Goal: Task Accomplishment & Management: Complete application form

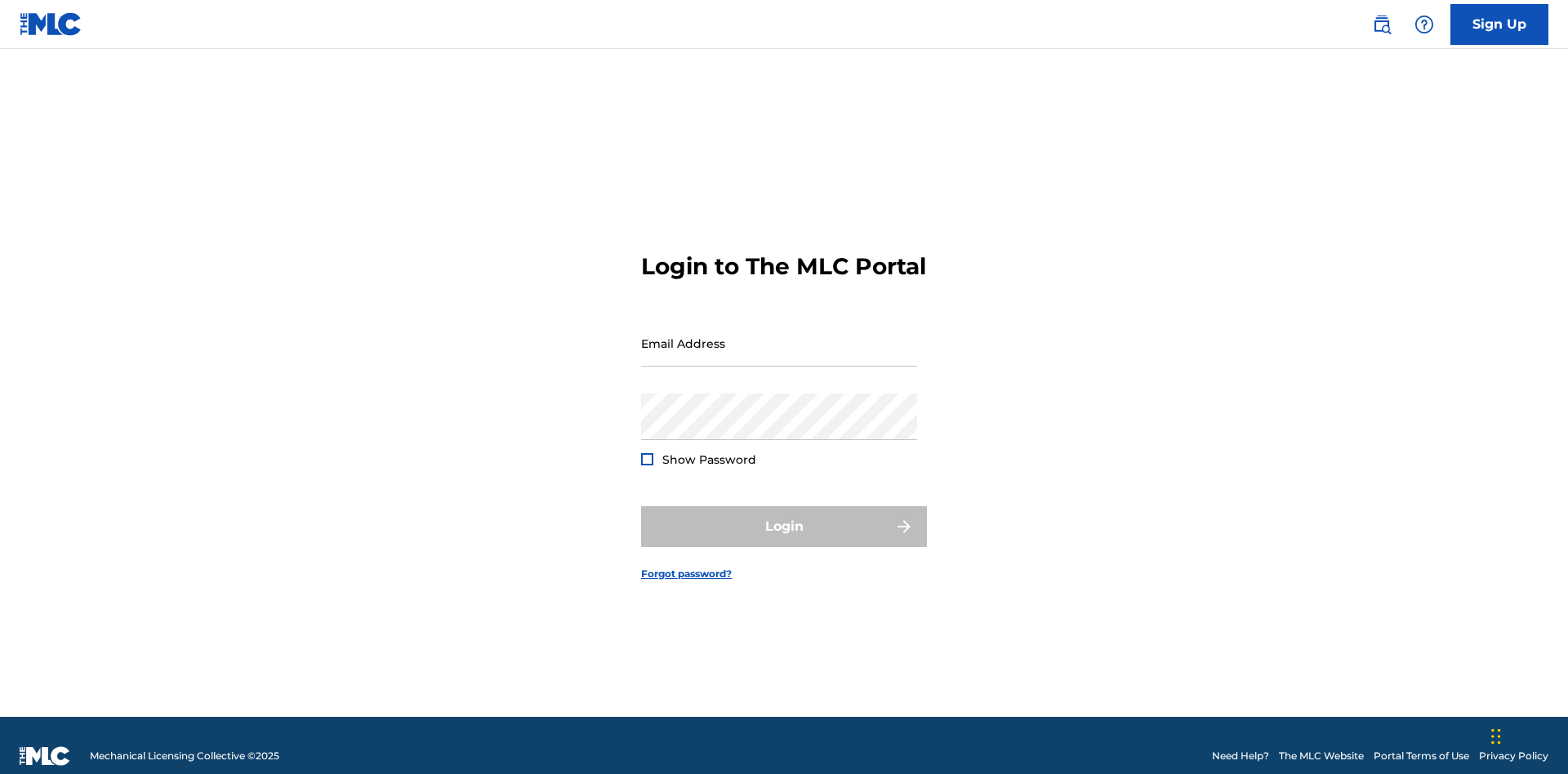
scroll to position [22, 0]
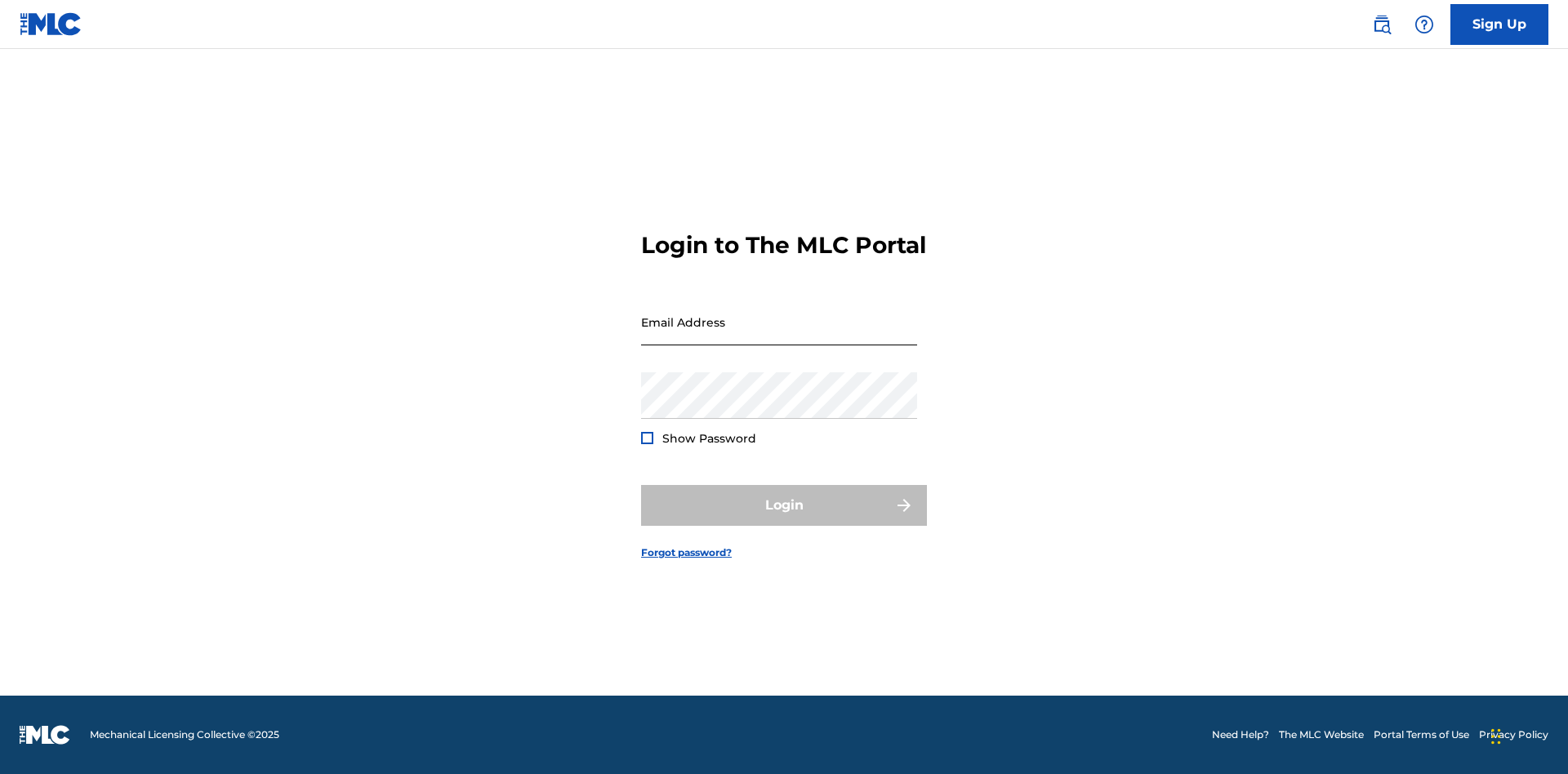
click at [779, 335] on input "Email Address" at bounding box center [779, 322] width 276 height 46
type input "[EMAIL_ADDRESS][DOMAIN_NAME]"
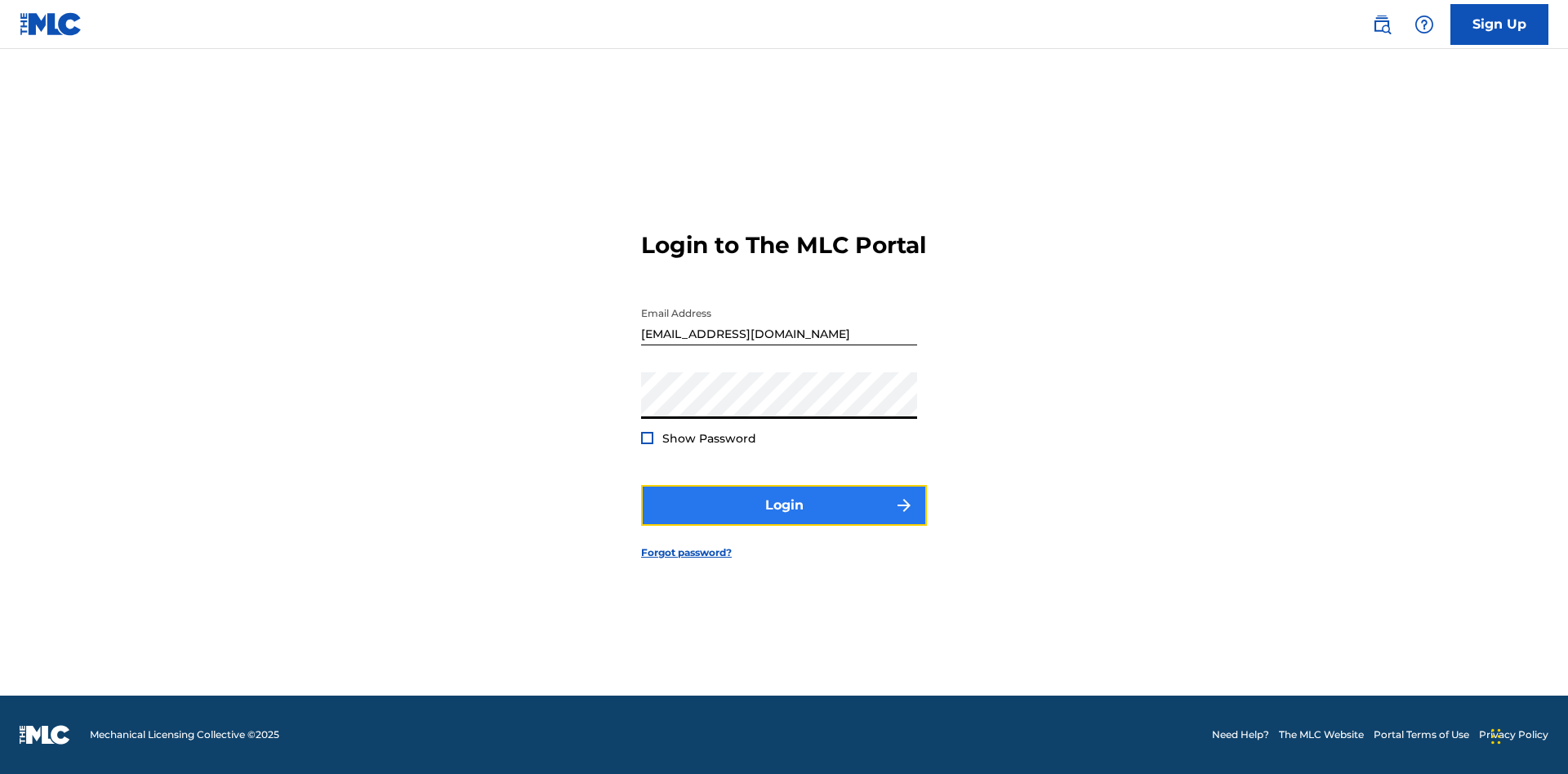
click at [784, 519] on button "Login" at bounding box center [784, 505] width 286 height 41
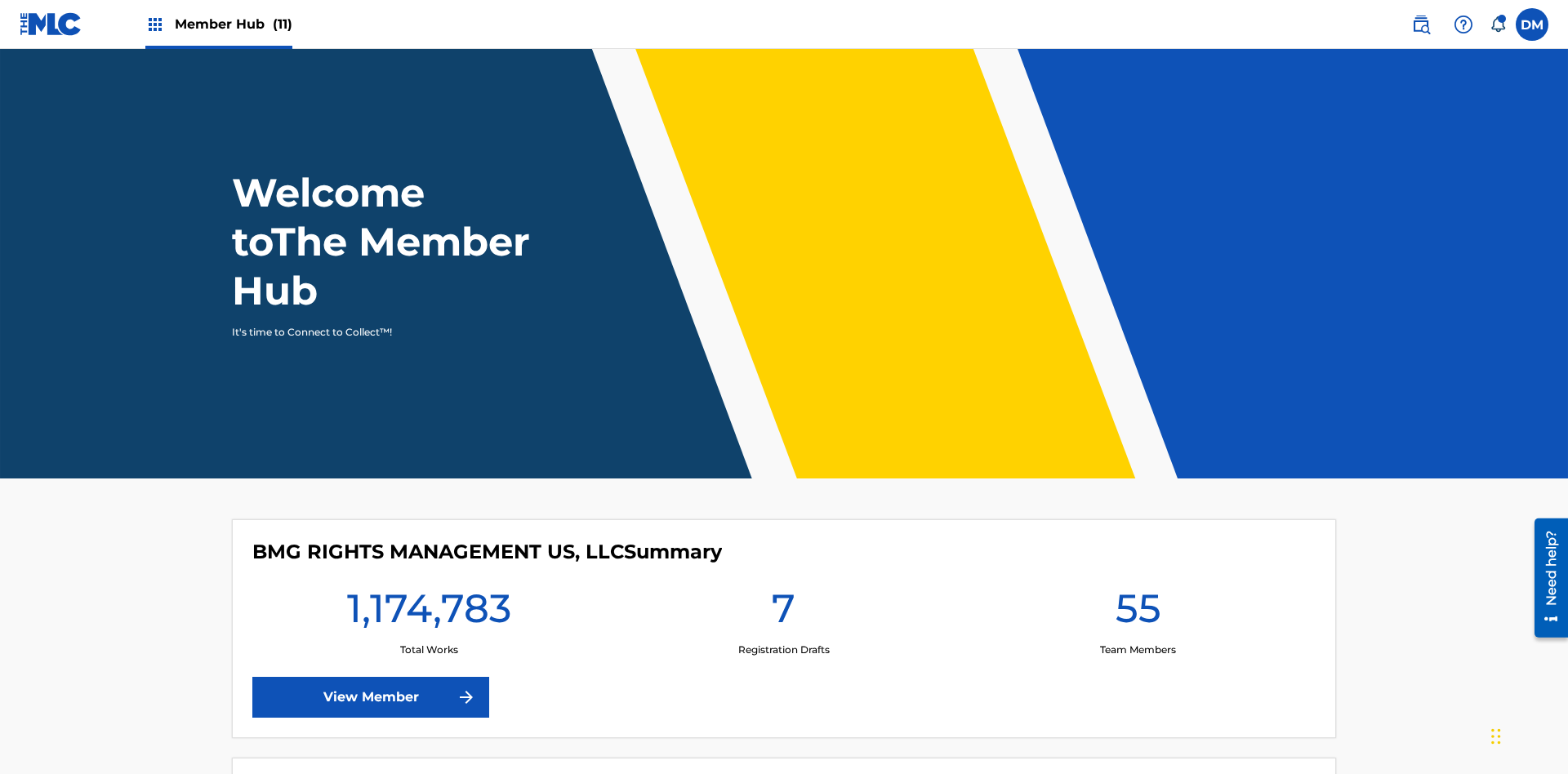
click at [218, 24] on span "Member Hub (11)" at bounding box center [234, 24] width 118 height 19
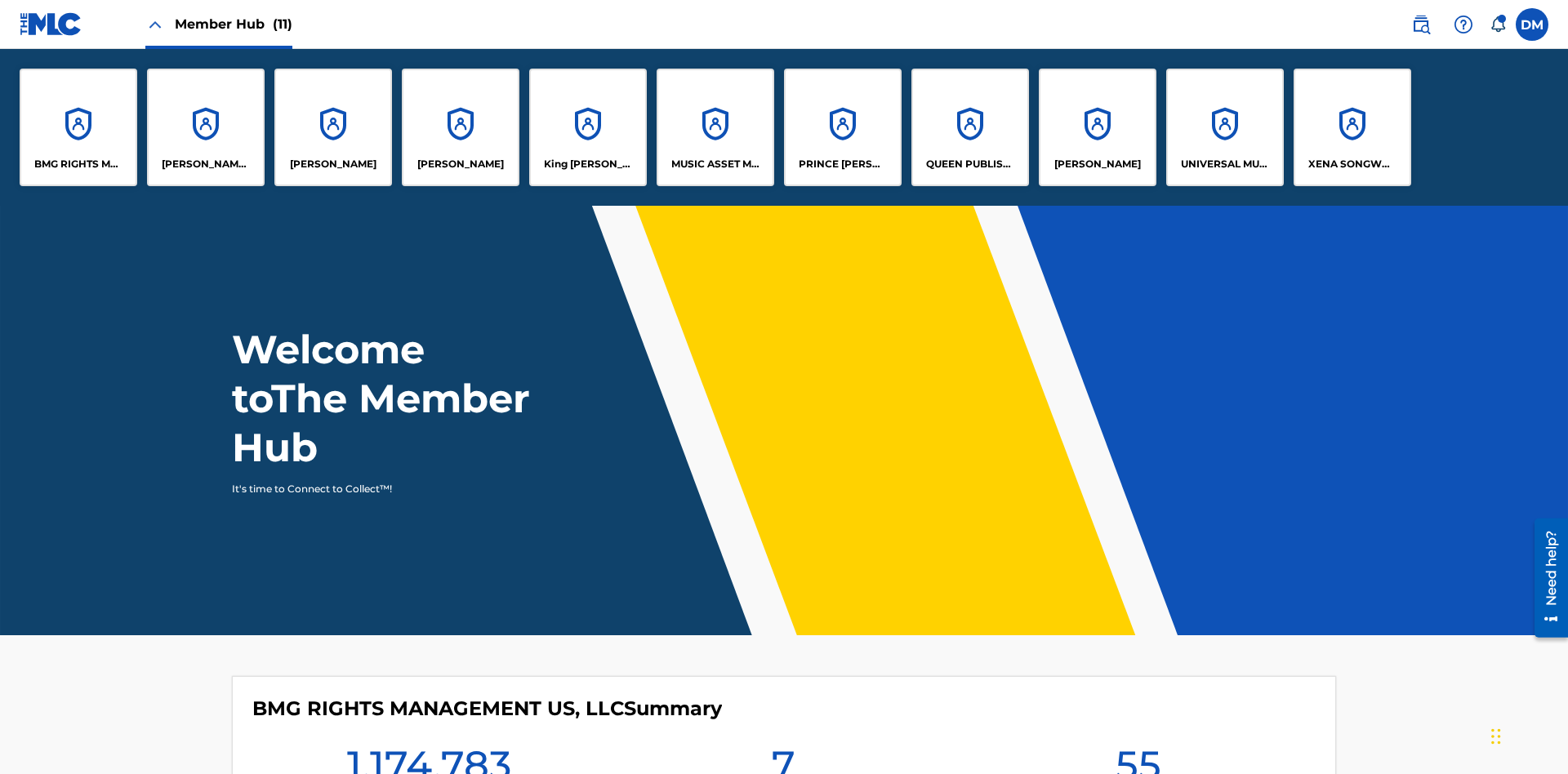
scroll to position [59, 0]
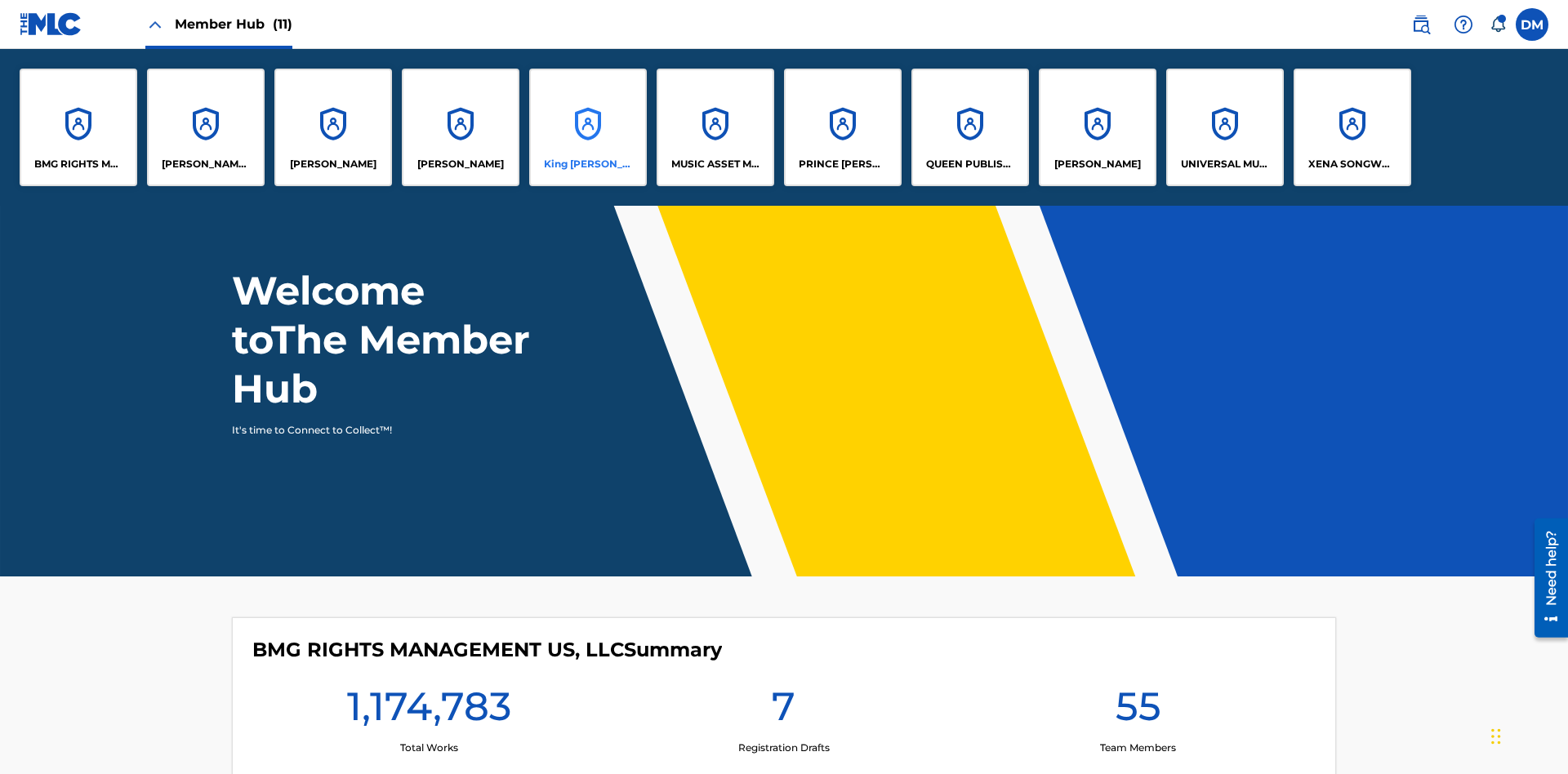
click at [587, 164] on p "King [PERSON_NAME]" at bounding box center [588, 164] width 89 height 15
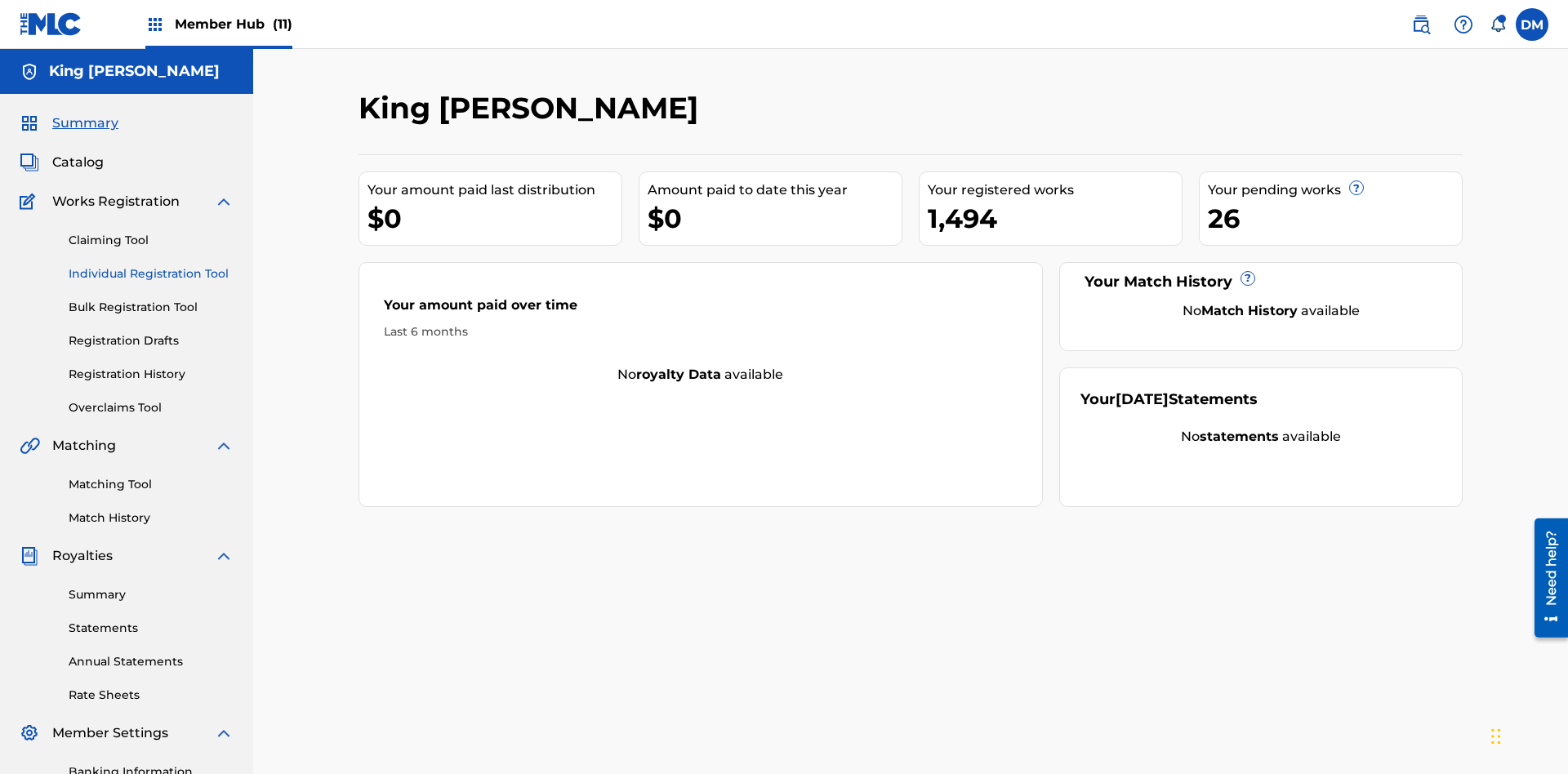
click at [151, 265] on link "Individual Registration Tool" at bounding box center [151, 273] width 165 height 17
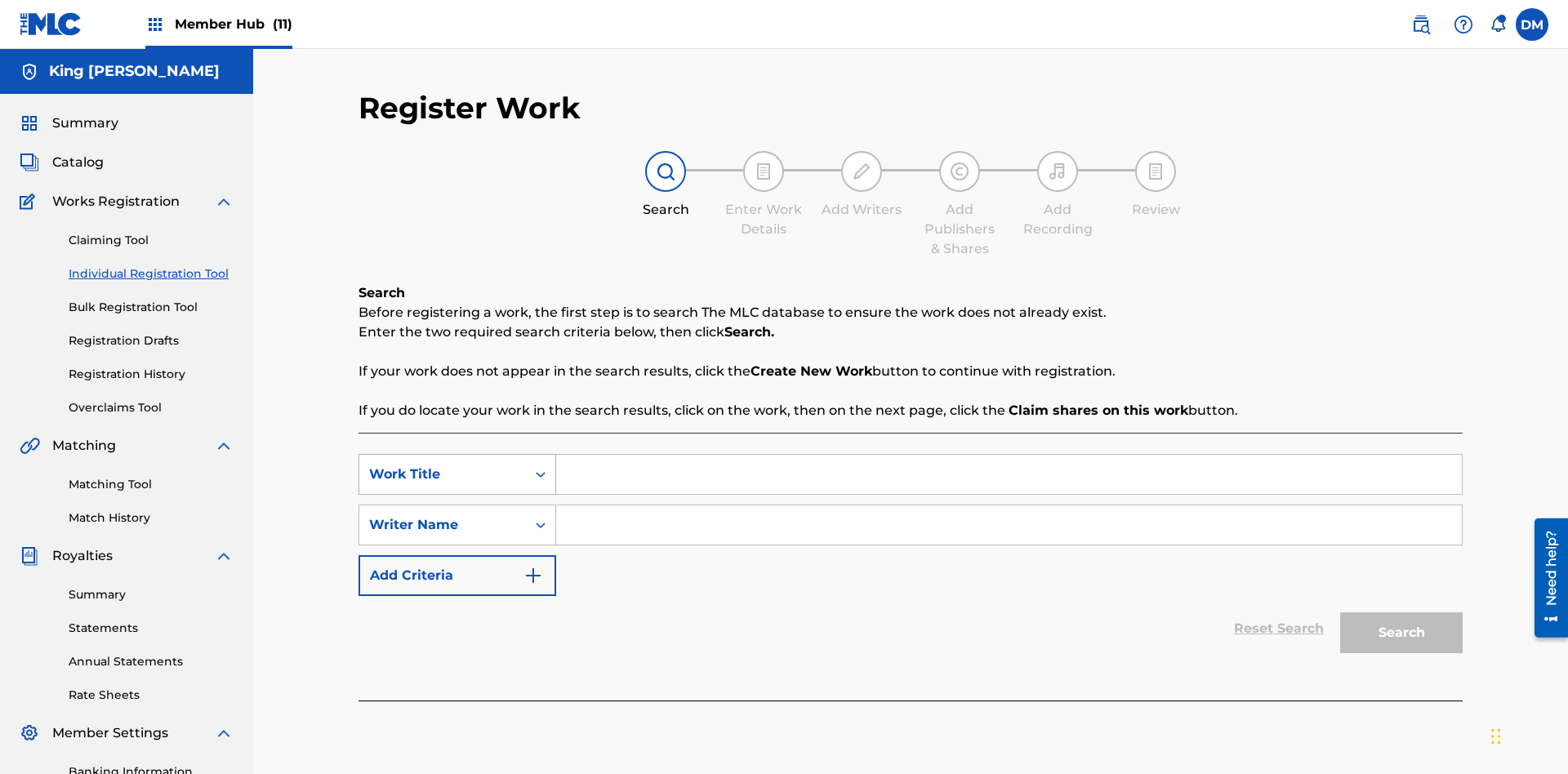
click at [442, 464] on div "Work Title" at bounding box center [442, 474] width 147 height 20
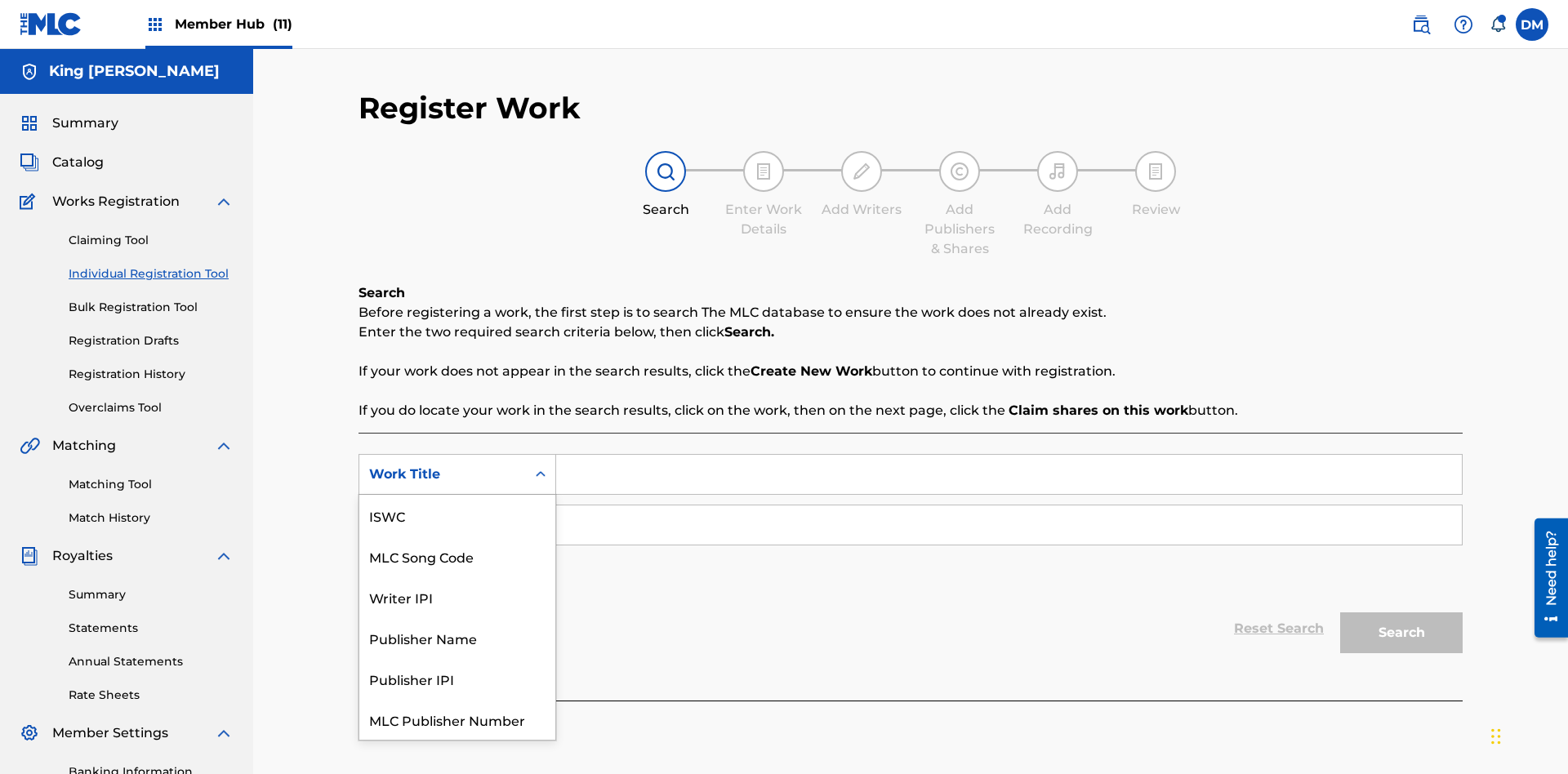
click at [457, 536] on div "MLC Song Code" at bounding box center [457, 555] width 196 height 41
click at [442, 515] on div "Writer Name" at bounding box center [442, 525] width 147 height 20
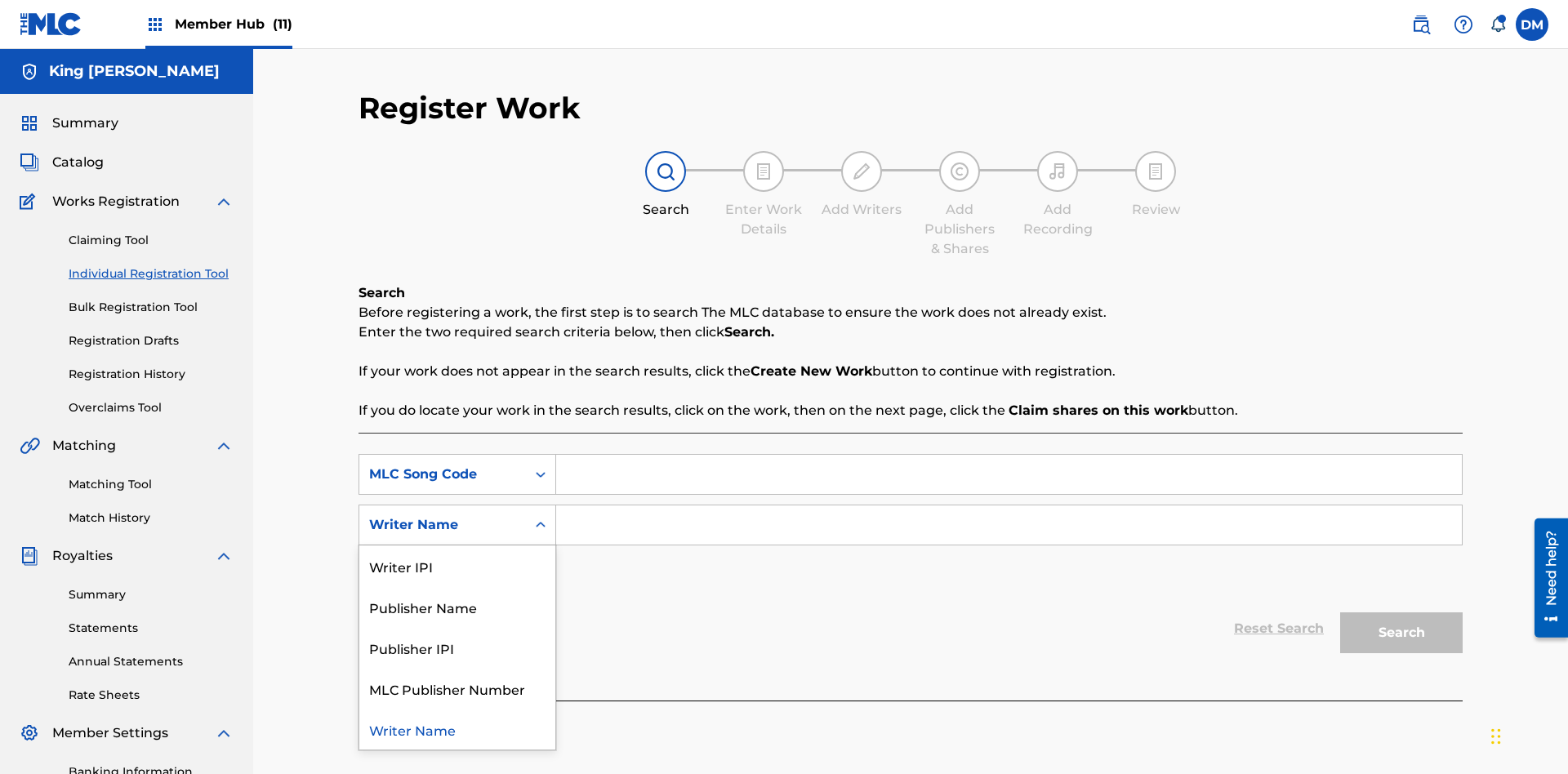
click at [457, 709] on div "Writer Name" at bounding box center [457, 728] width 196 height 41
click at [1009, 454] on input "Search Form" at bounding box center [1010, 474] width 906 height 39
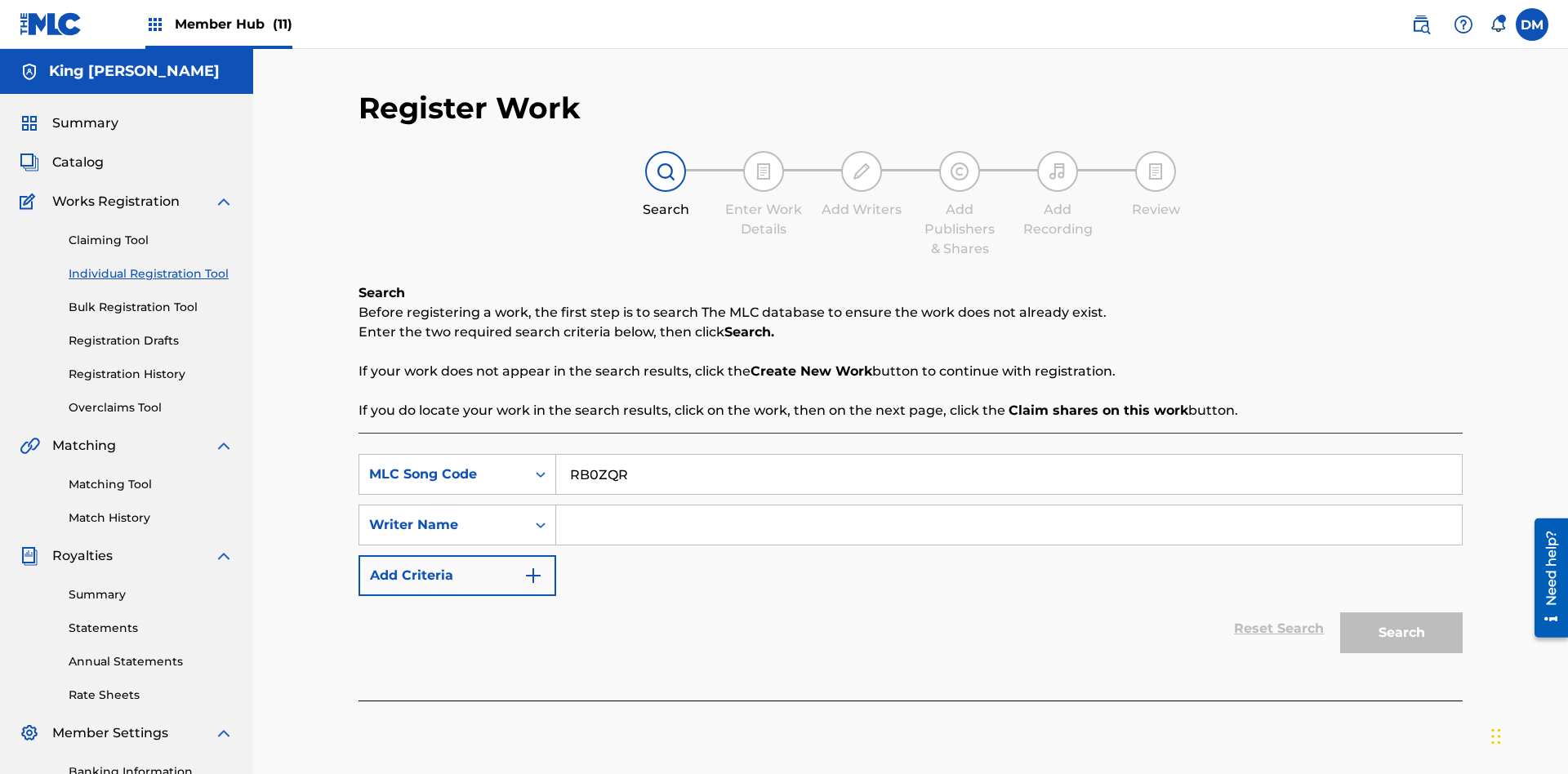
type input "RB0ZQR"
click at [1009, 505] on input "Search Form" at bounding box center [1010, 524] width 906 height 39
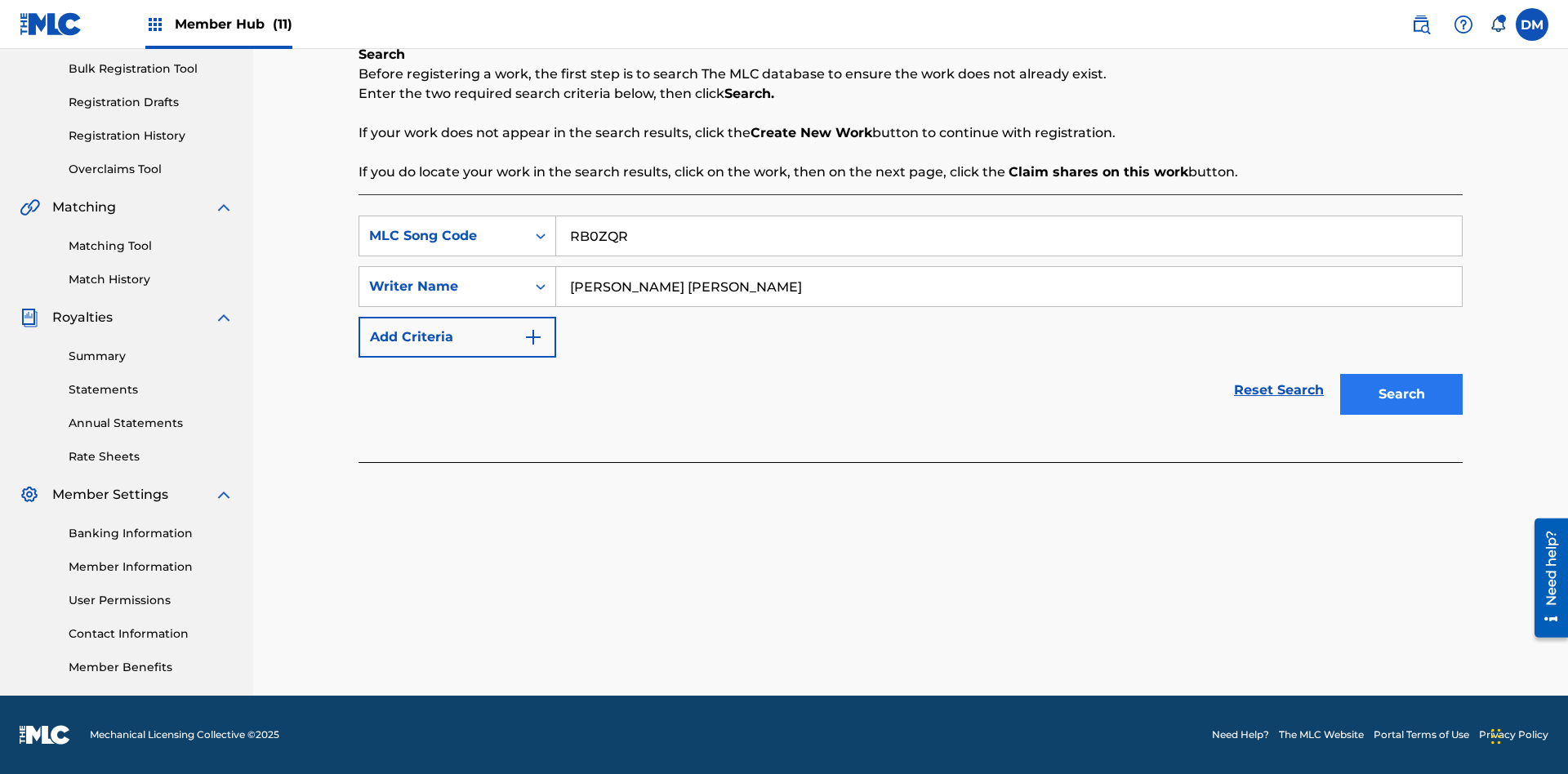
type input "[PERSON_NAME] [PERSON_NAME]"
click at [1402, 394] on button "Search" at bounding box center [1402, 394] width 123 height 41
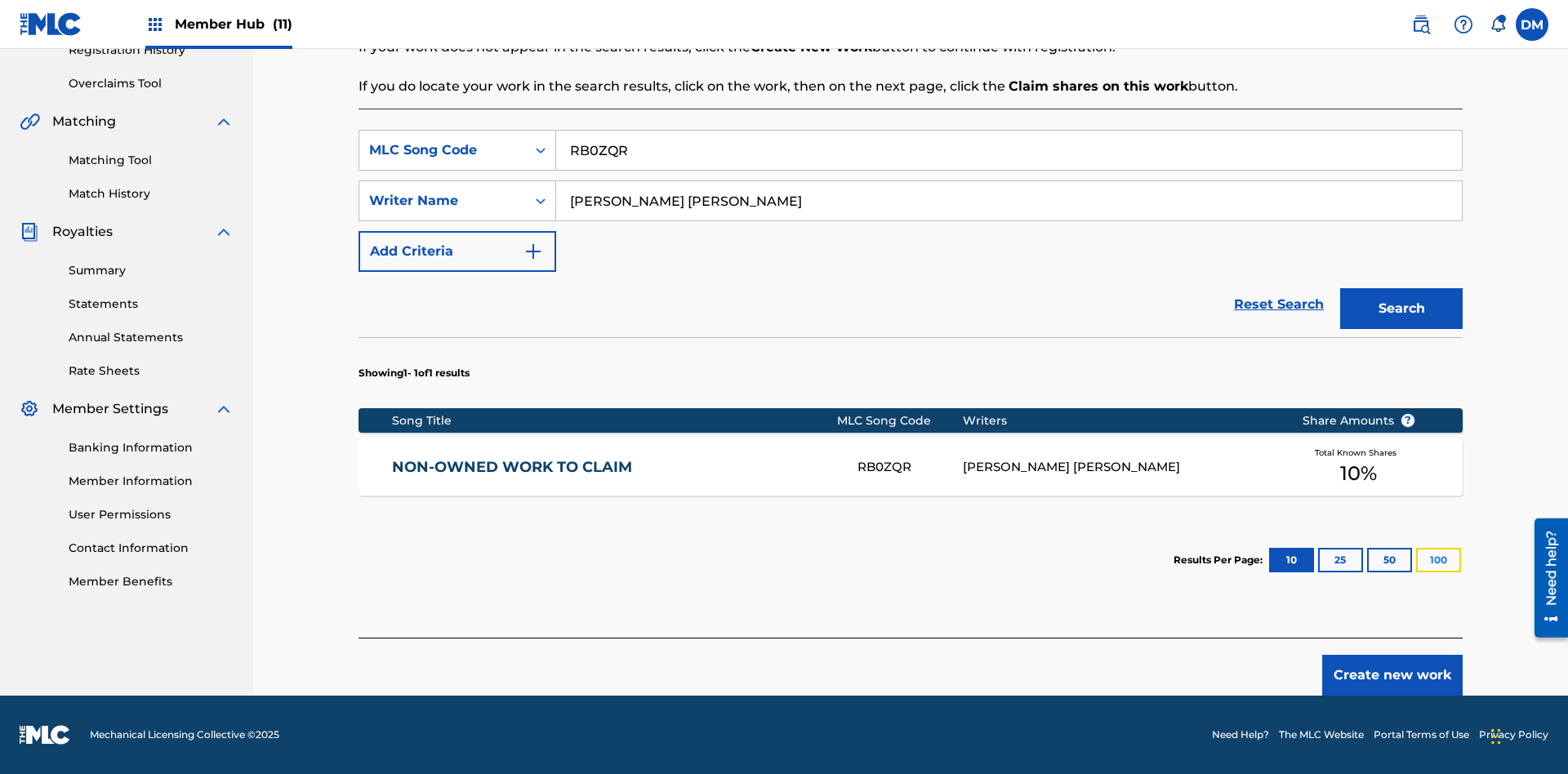
click at [1416, 560] on button "100" at bounding box center [1439, 560] width 45 height 25
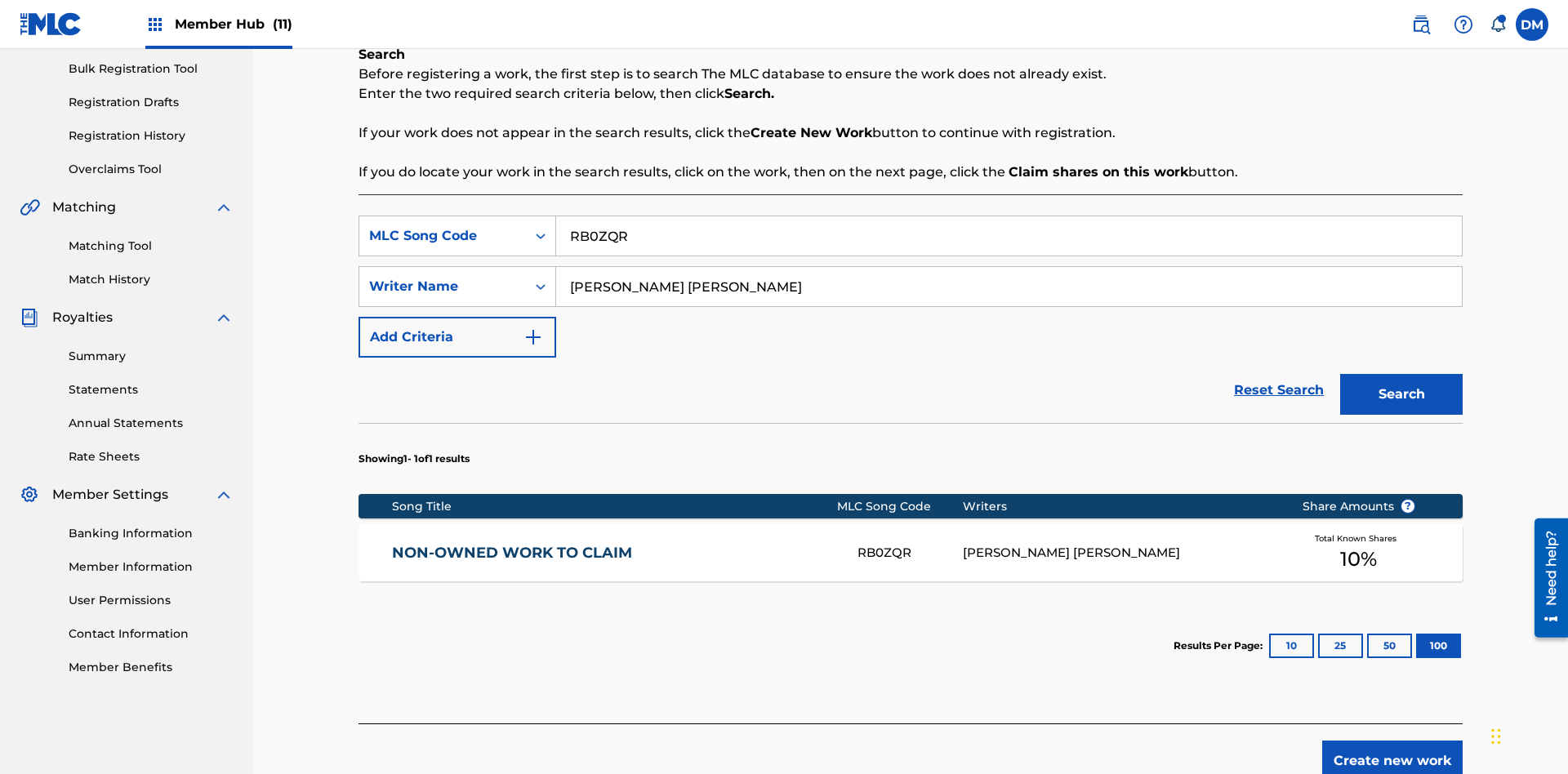
scroll to position [324, 0]
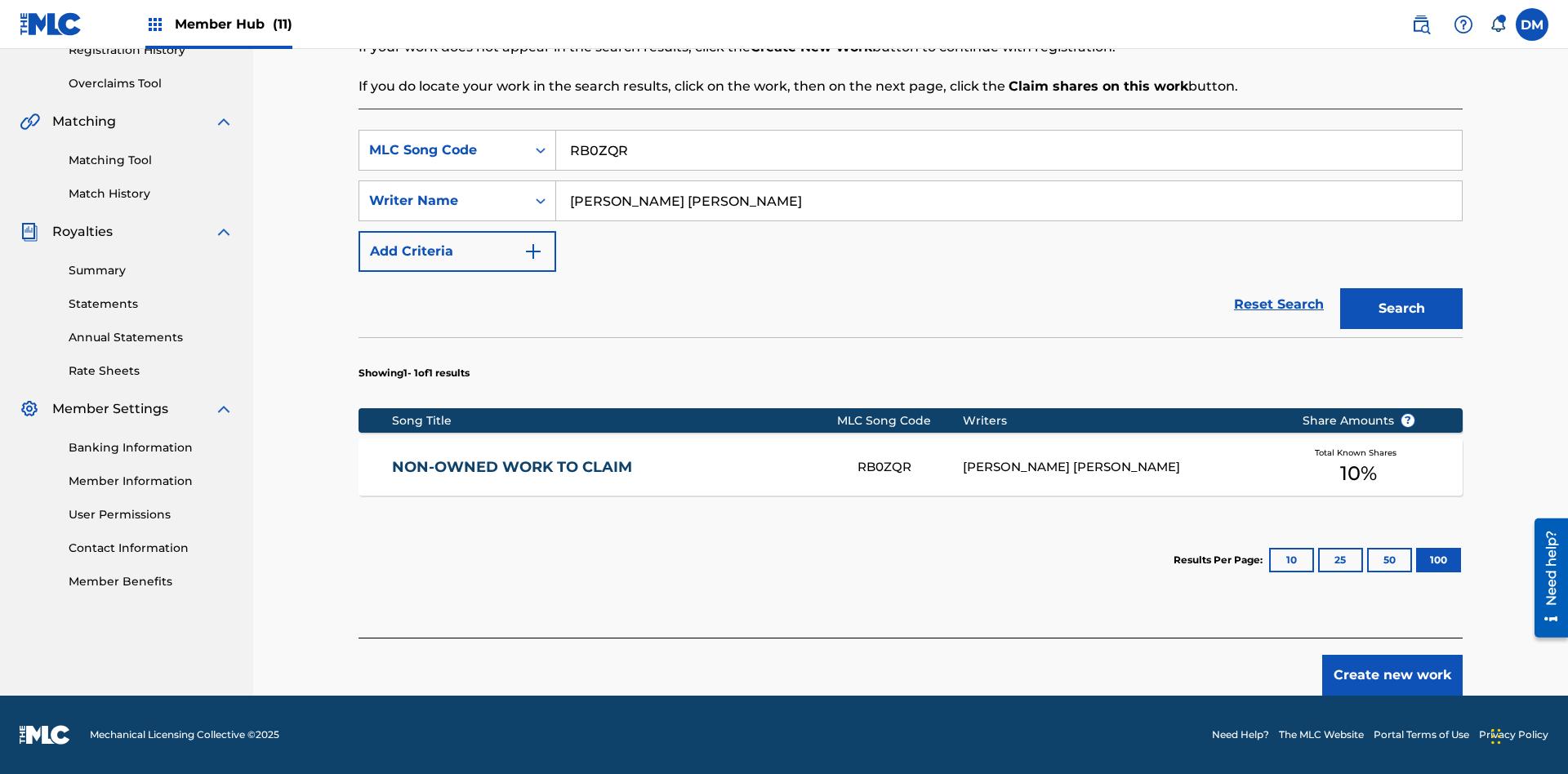
click at [909, 467] on div "RB0ZQR" at bounding box center [909, 467] width 104 height 19
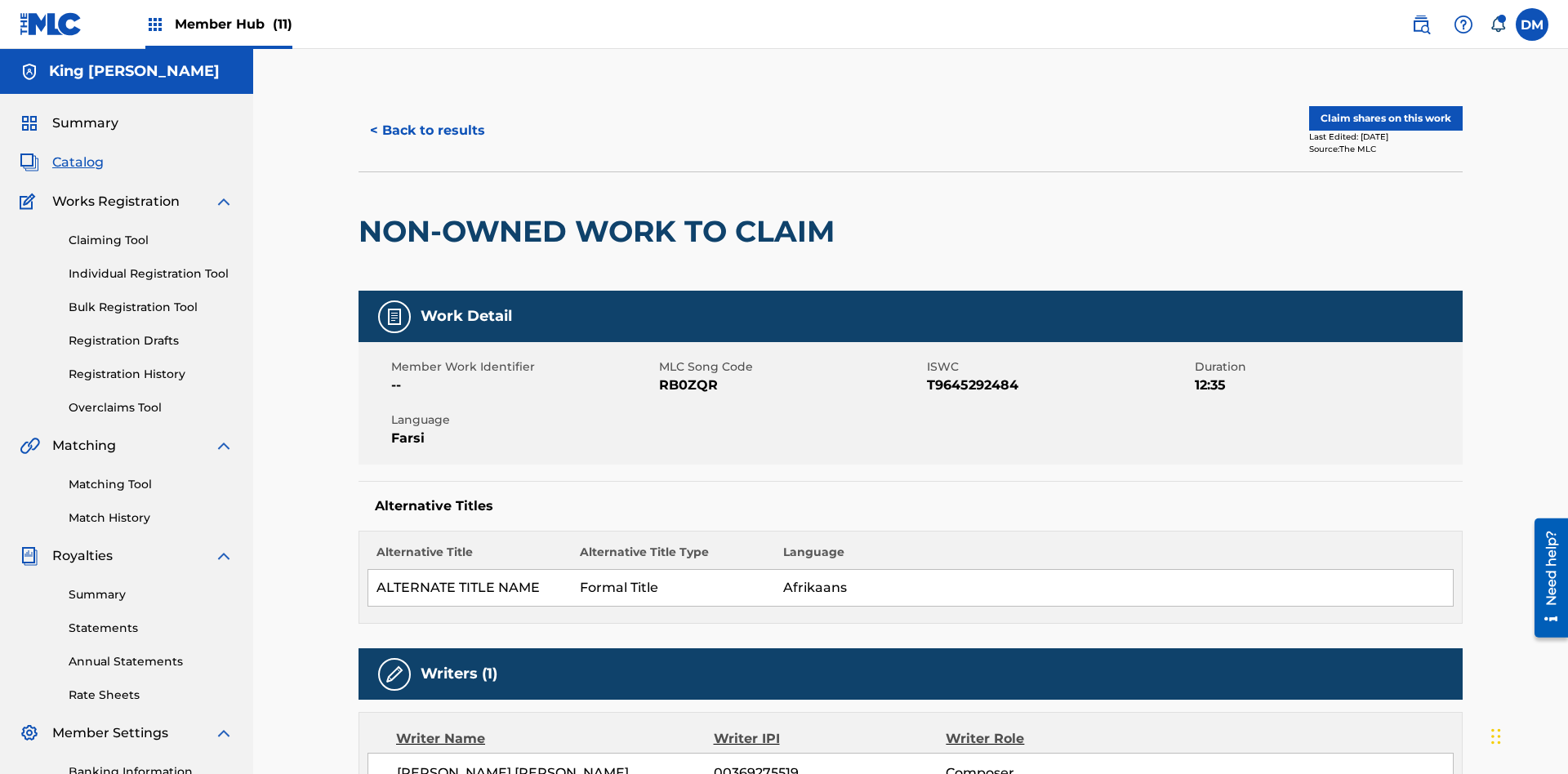
scroll to position [8, 0]
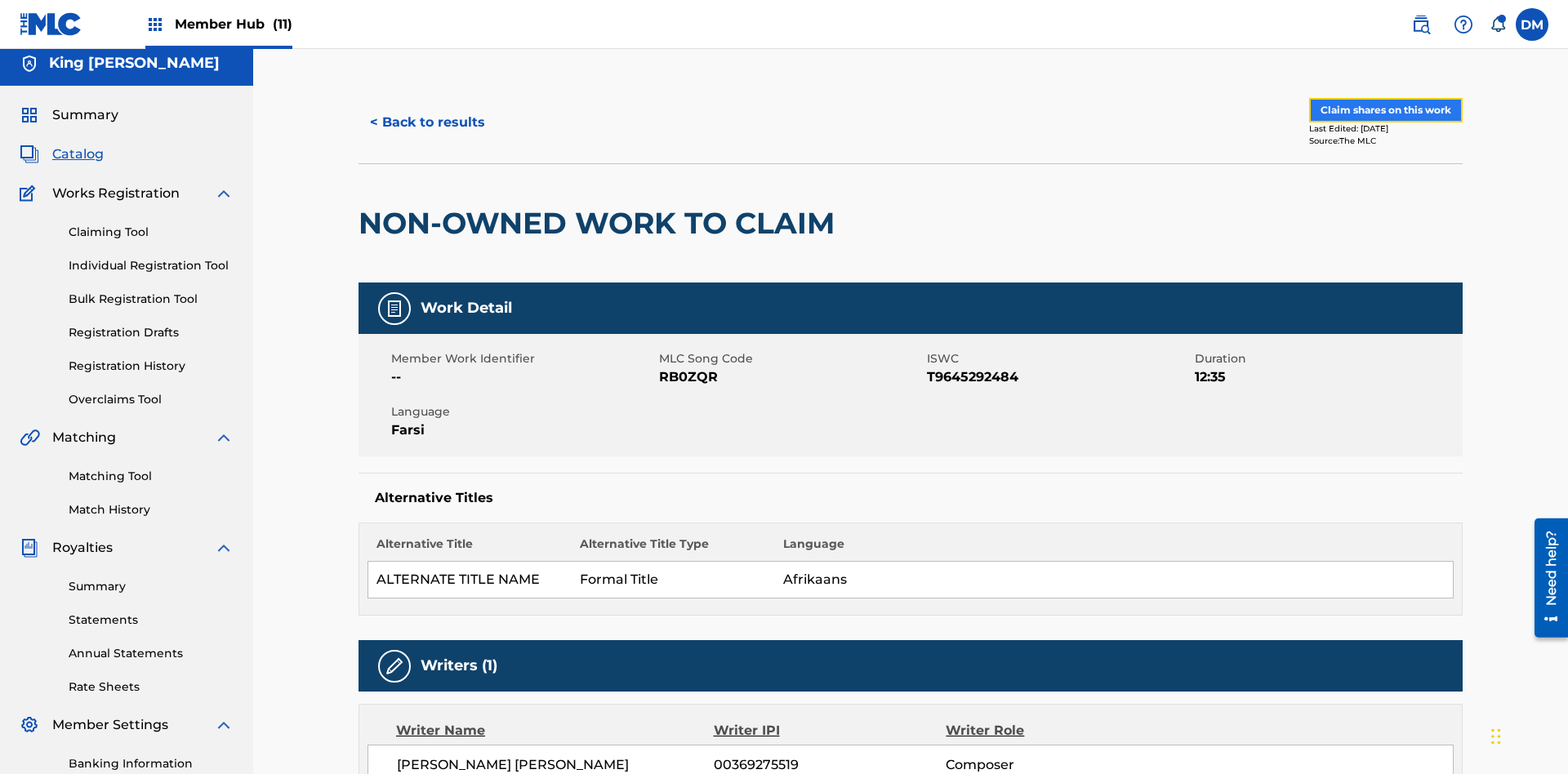
click at [1384, 110] on button "Claim shares on this work" at bounding box center [1386, 110] width 153 height 25
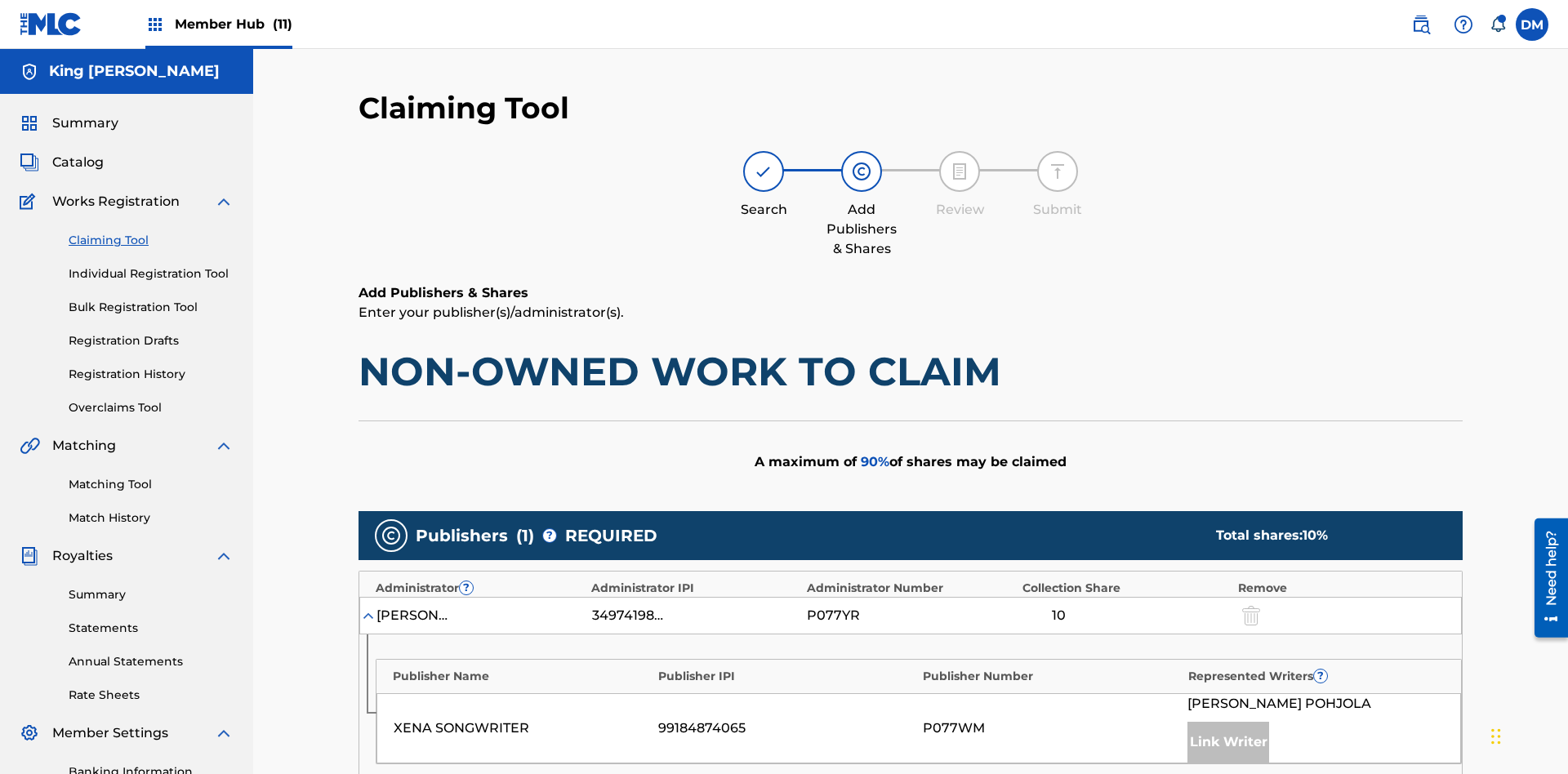
scroll to position [410, 0]
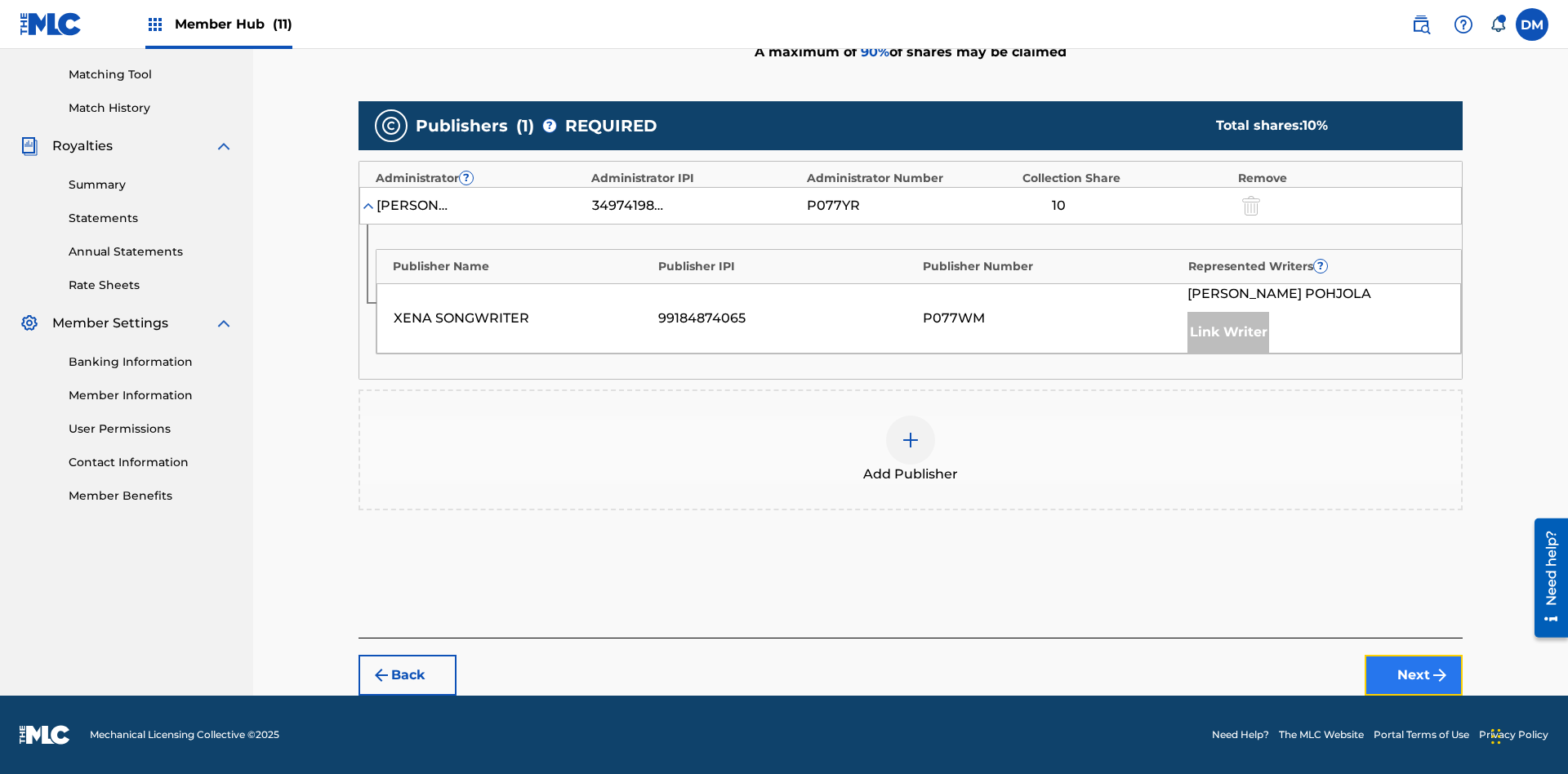
click at [1414, 675] on button "Next" at bounding box center [1414, 675] width 98 height 41
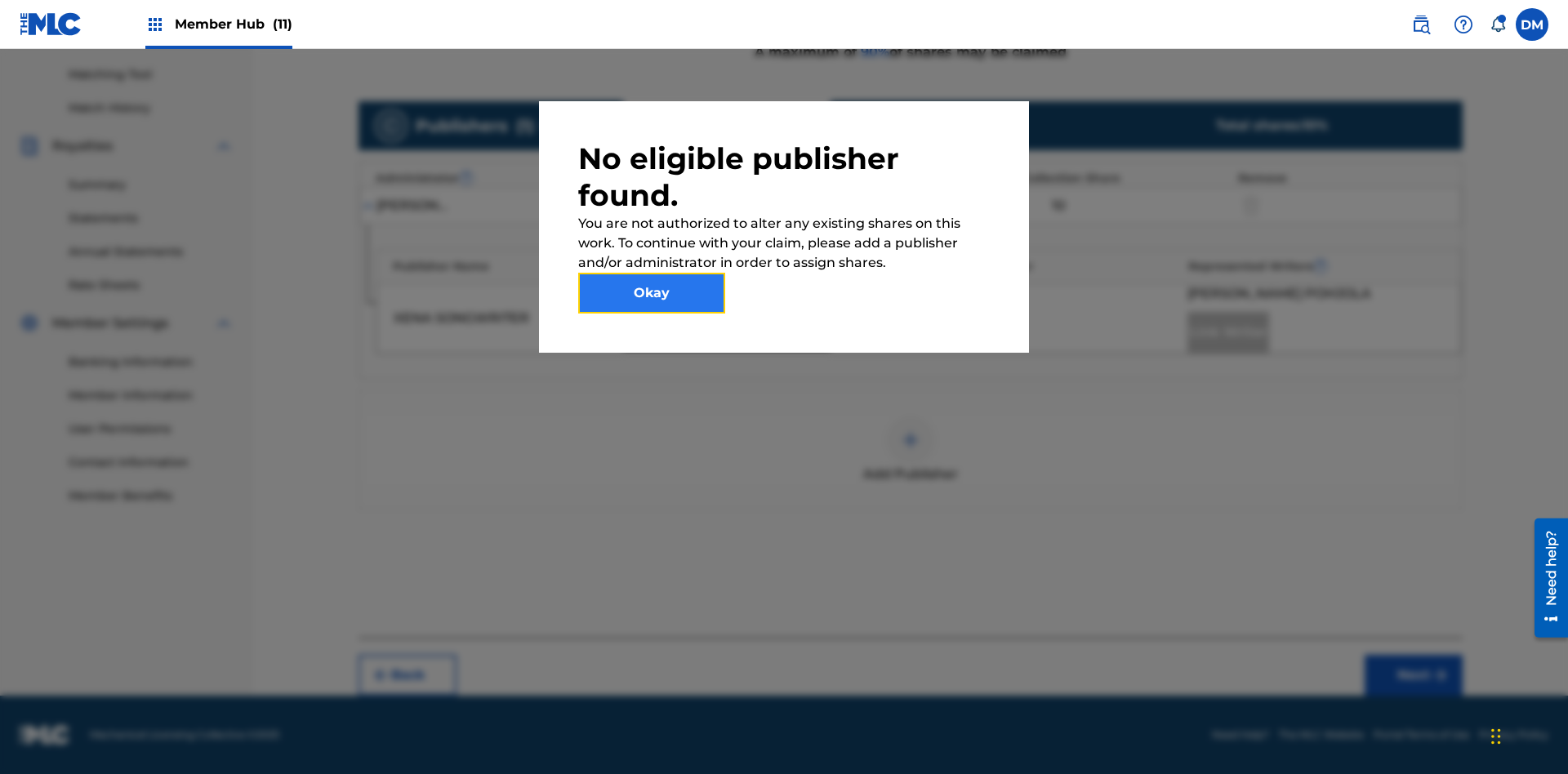
click at [652, 293] on button "Okay" at bounding box center [651, 292] width 147 height 41
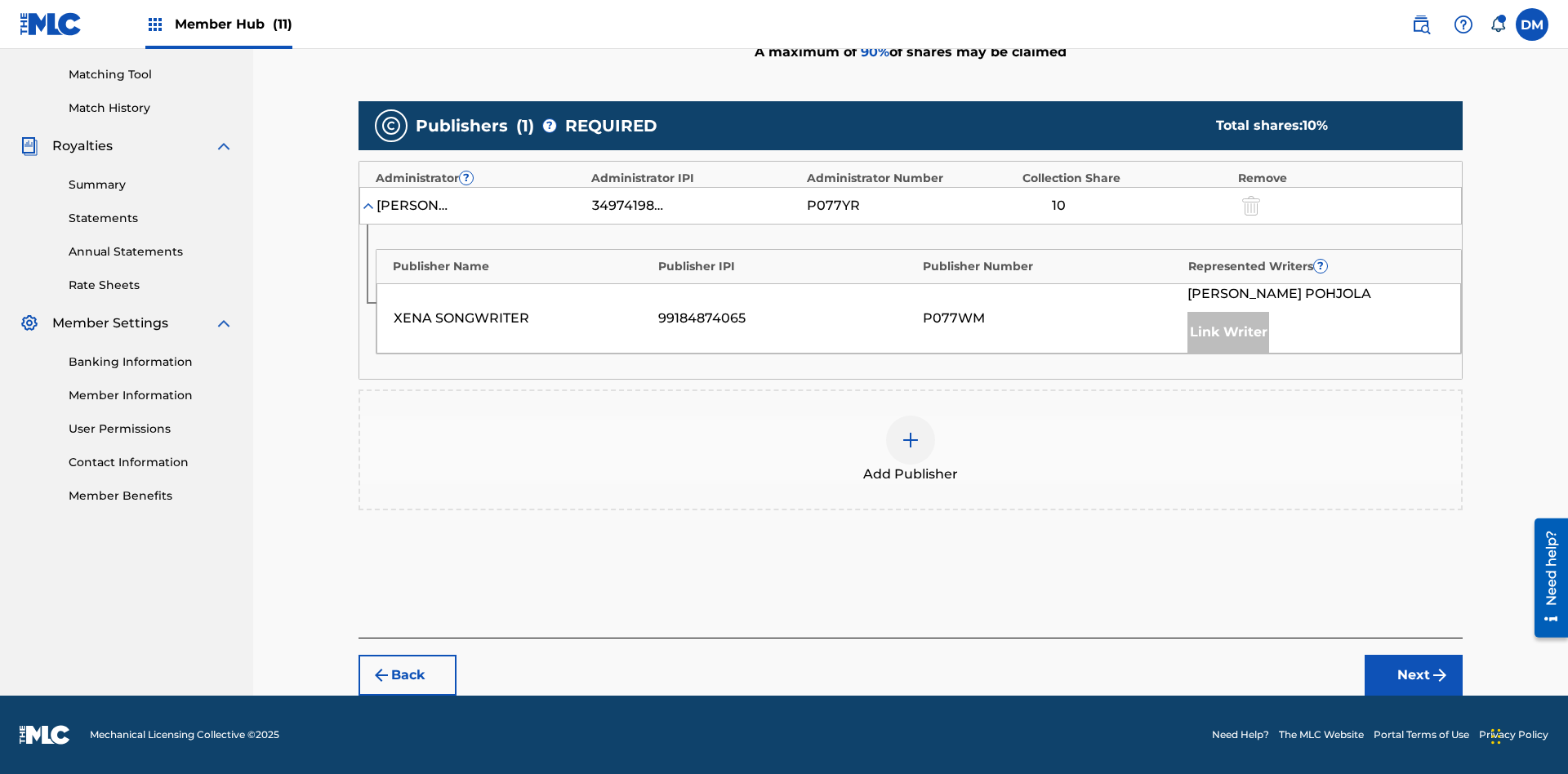
click at [910, 440] on img at bounding box center [911, 440] width 20 height 20
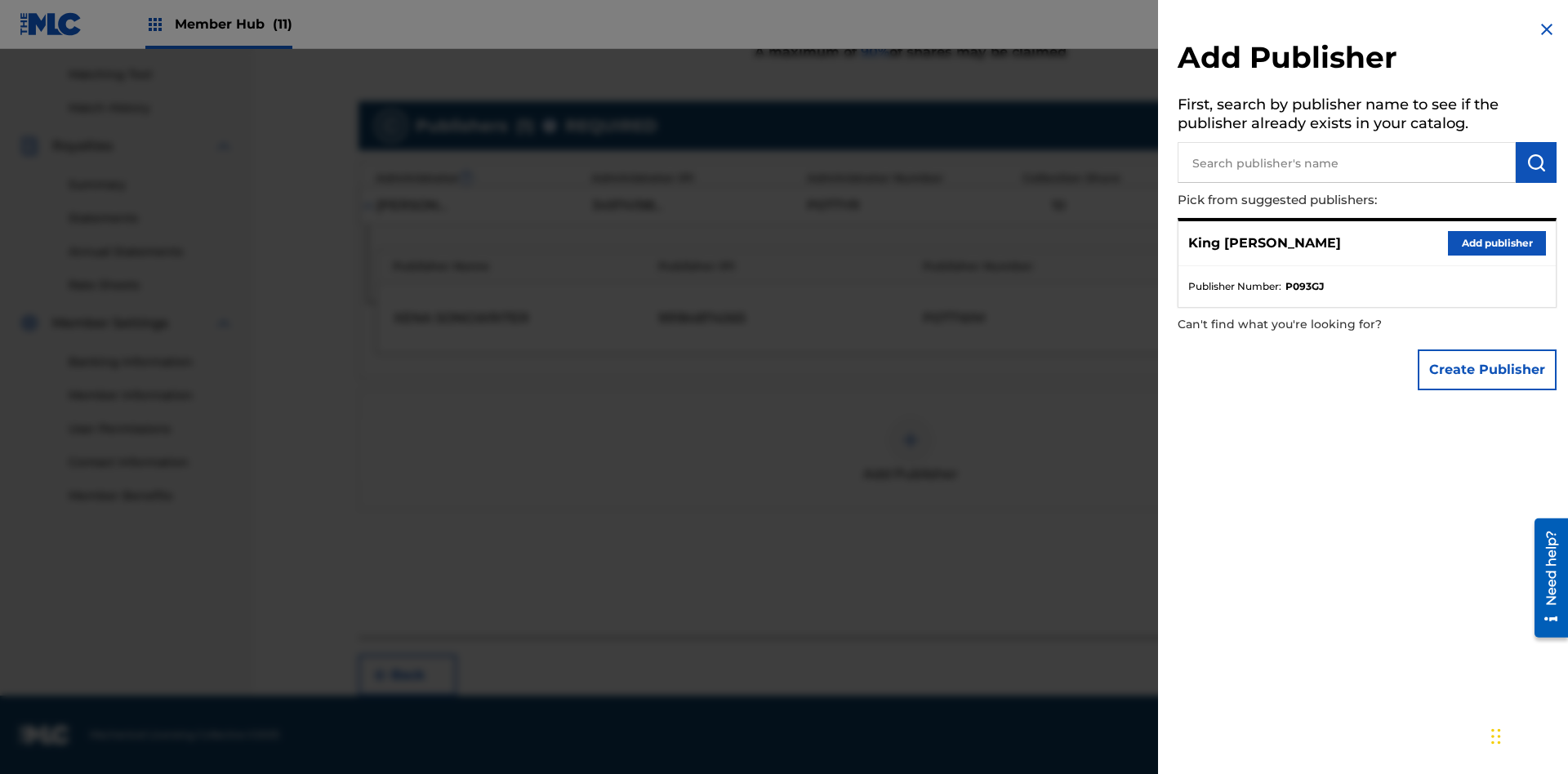
click at [1347, 162] on input "text" at bounding box center [1347, 162] width 338 height 41
type input "Test2025.09.19.04.30.50"
click at [1537, 162] on img "submit" at bounding box center [1537, 162] width 20 height 20
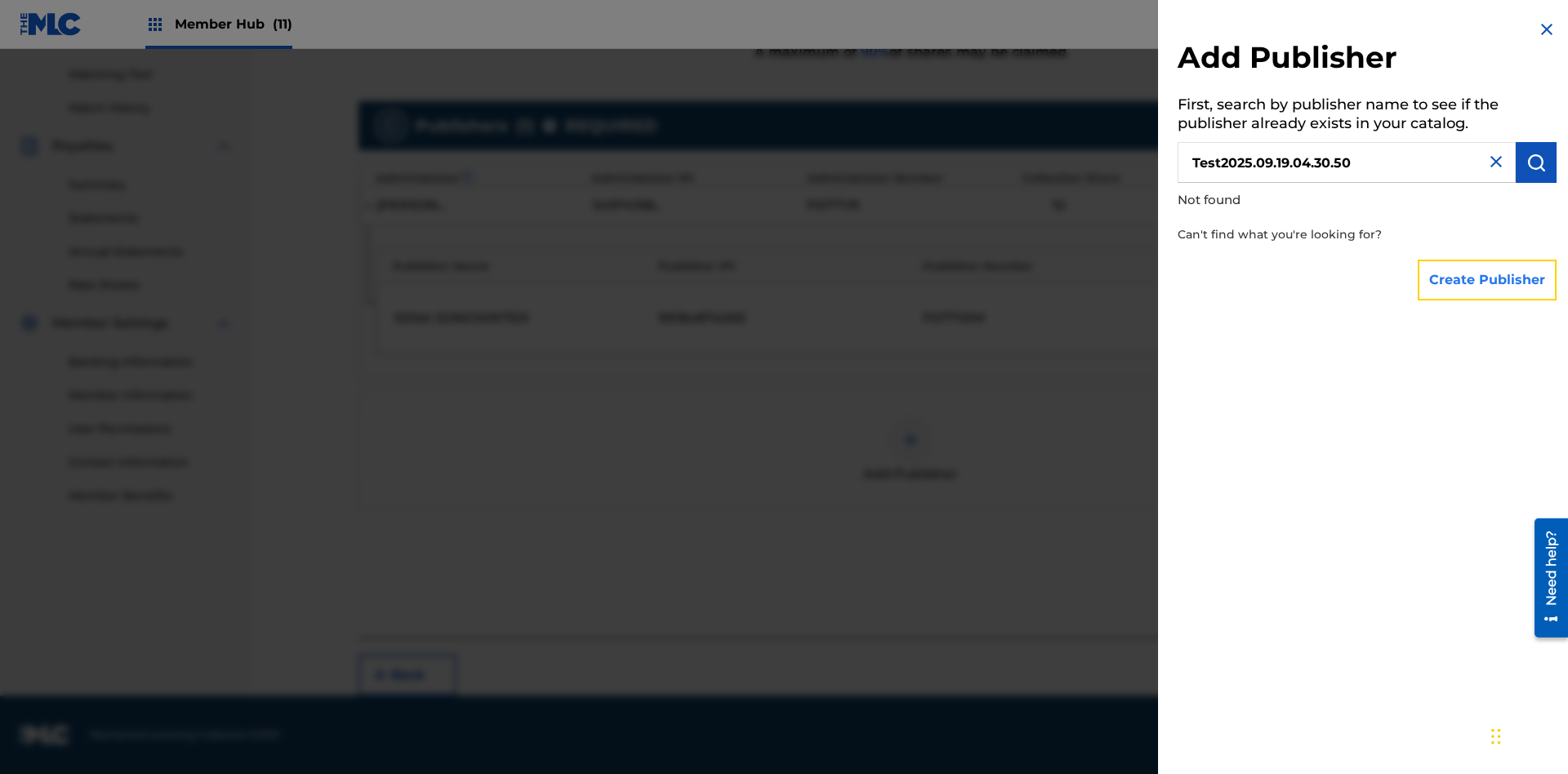
click at [1488, 279] on button "Create Publisher" at bounding box center [1488, 280] width 139 height 41
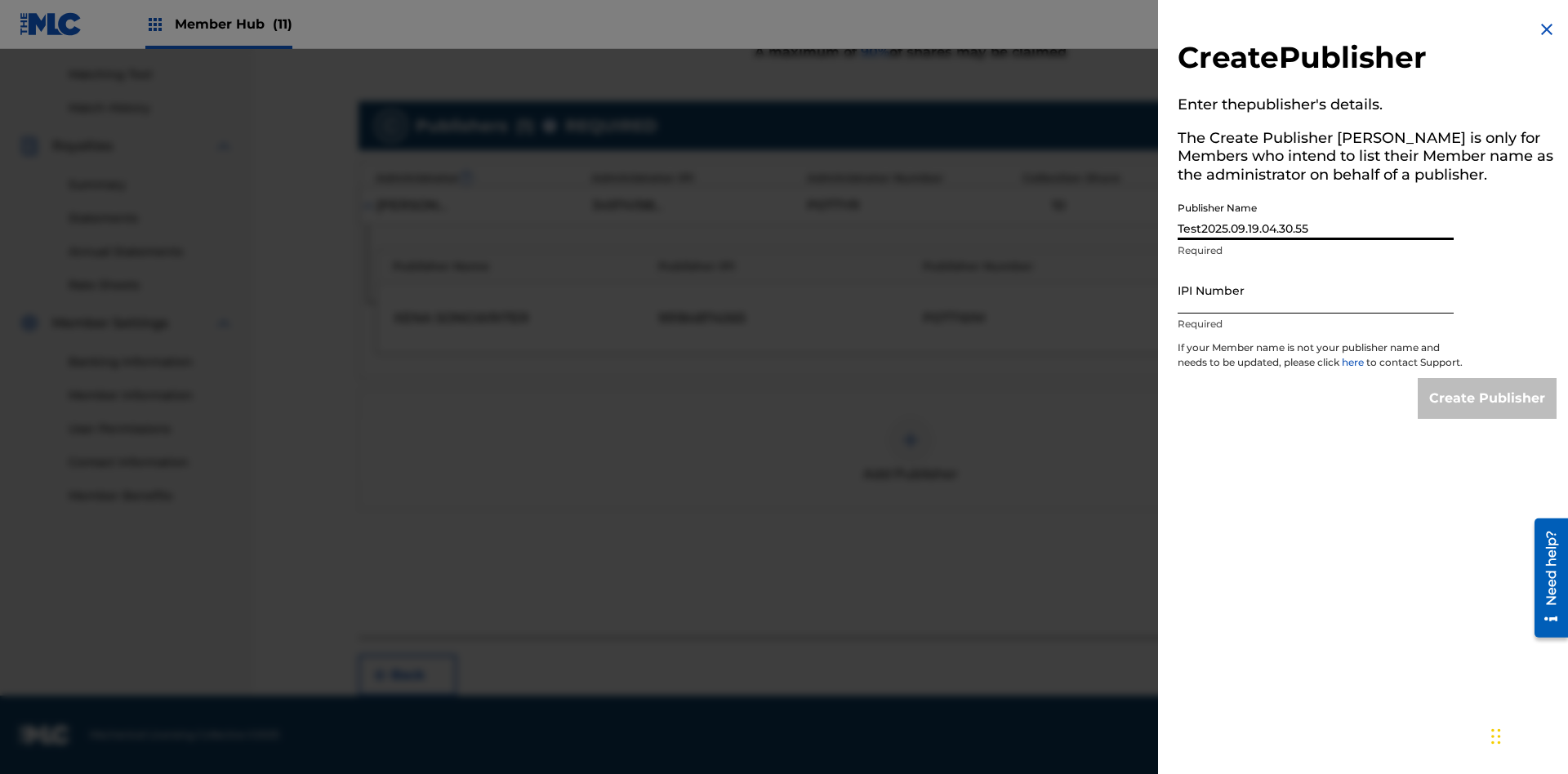
click at [1316, 290] on input "IPI Number" at bounding box center [1315, 290] width 276 height 46
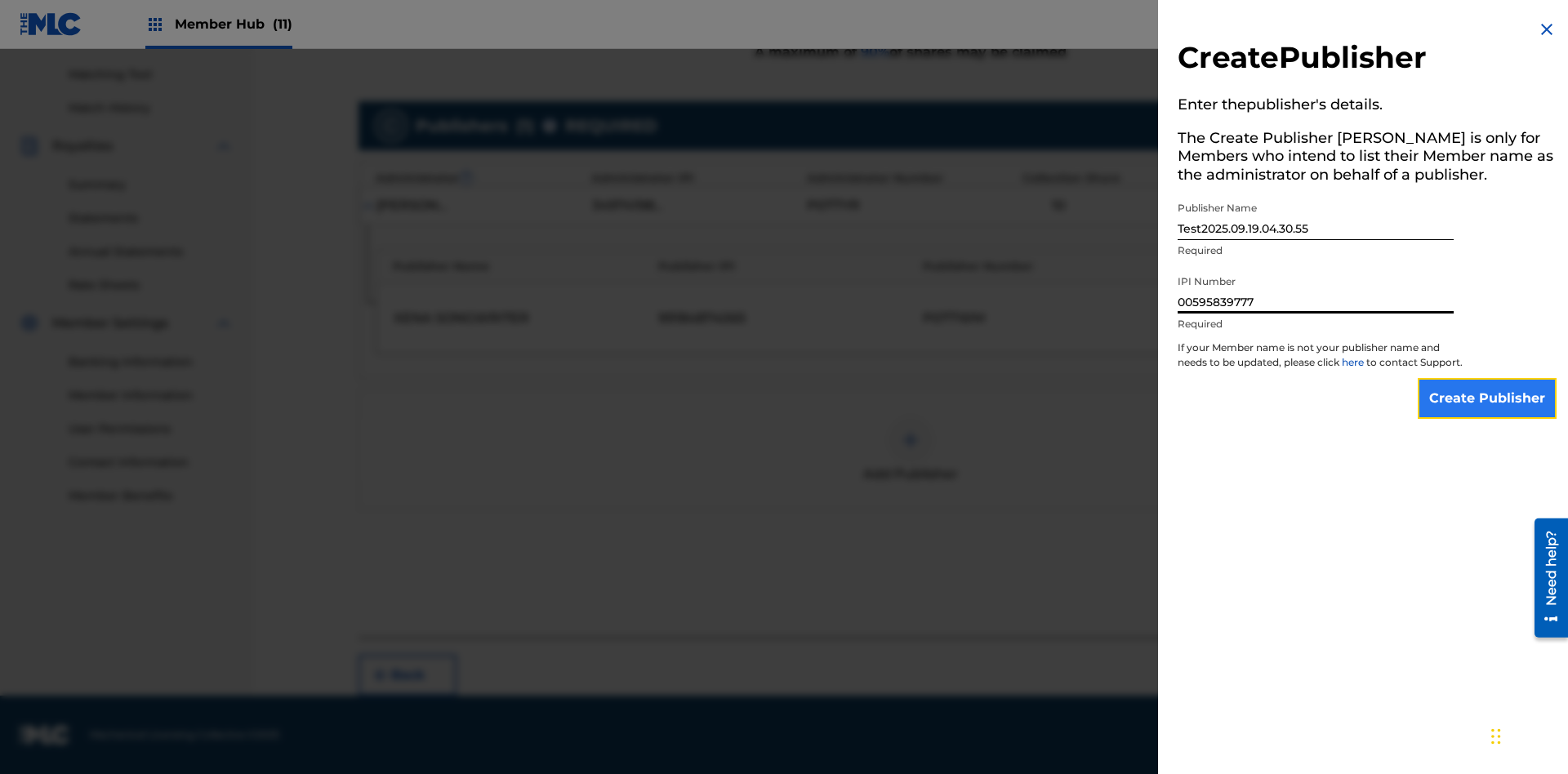
click at [1488, 413] on input "Create Publisher" at bounding box center [1488, 398] width 139 height 41
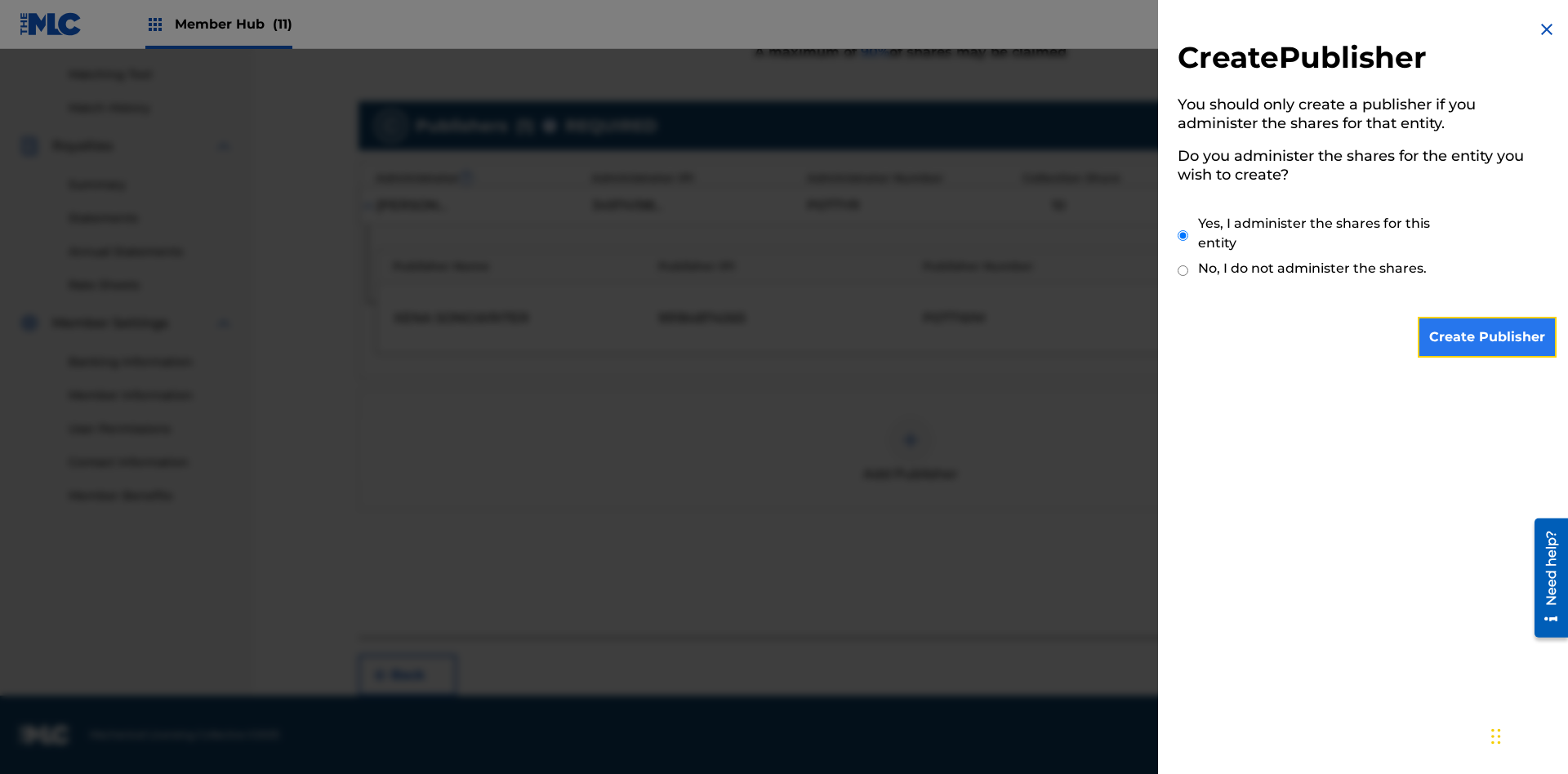
click at [1488, 337] on input "Create Publisher" at bounding box center [1488, 337] width 139 height 41
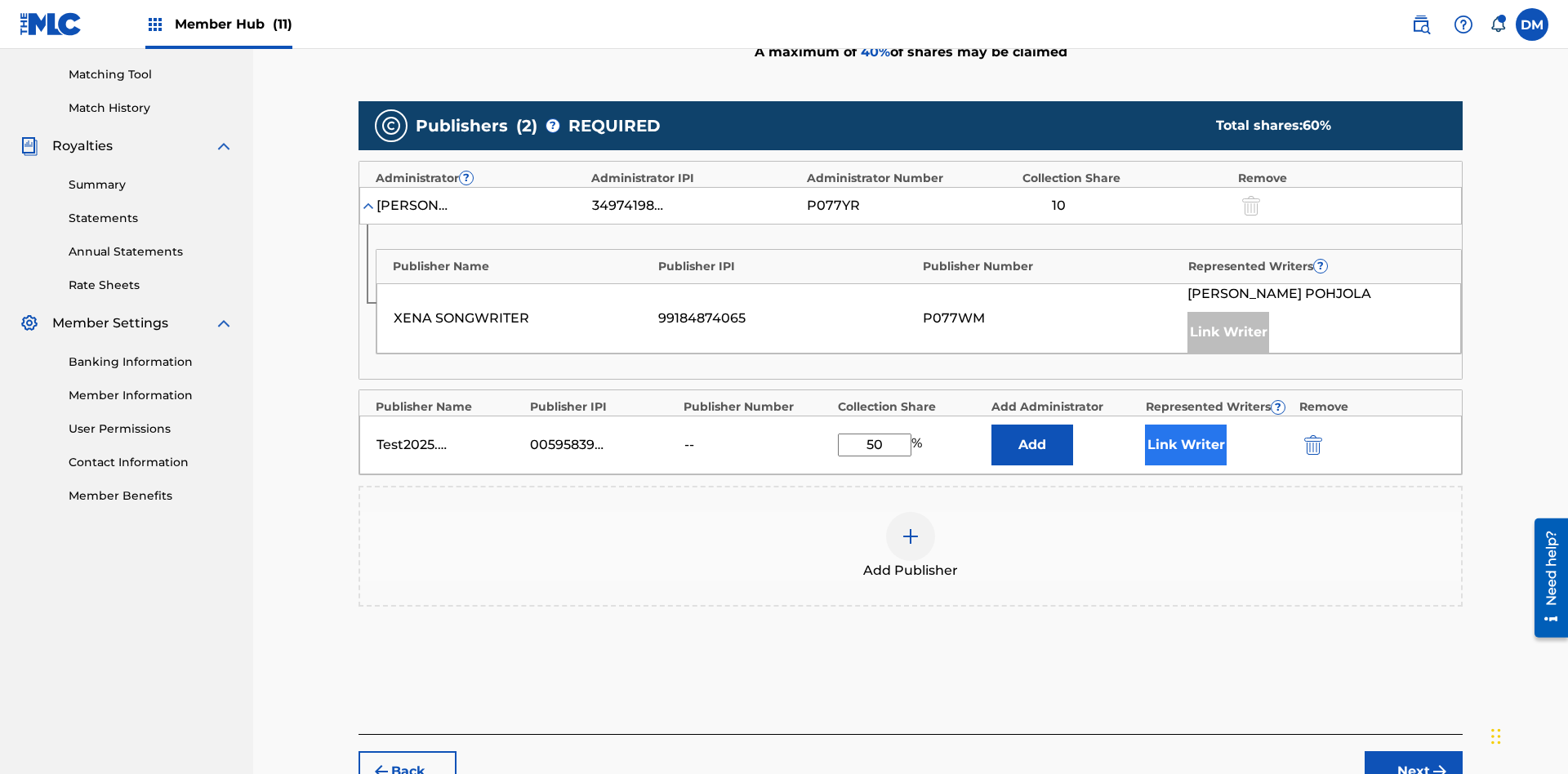
type input "50"
click at [1186, 425] on button "Link Writer" at bounding box center [1185, 445] width 82 height 41
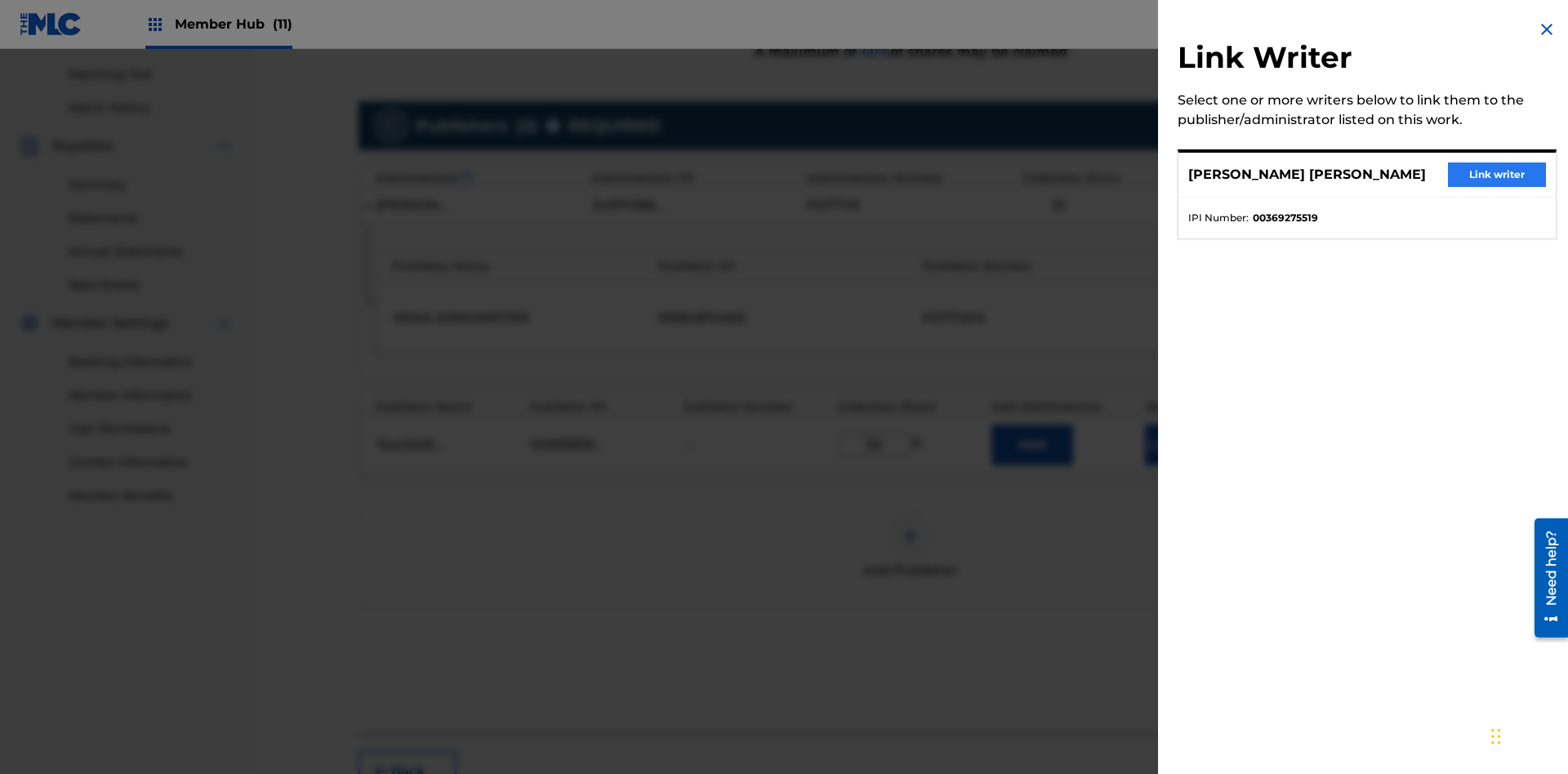
click at [1497, 175] on button "Link writer" at bounding box center [1497, 175] width 98 height 25
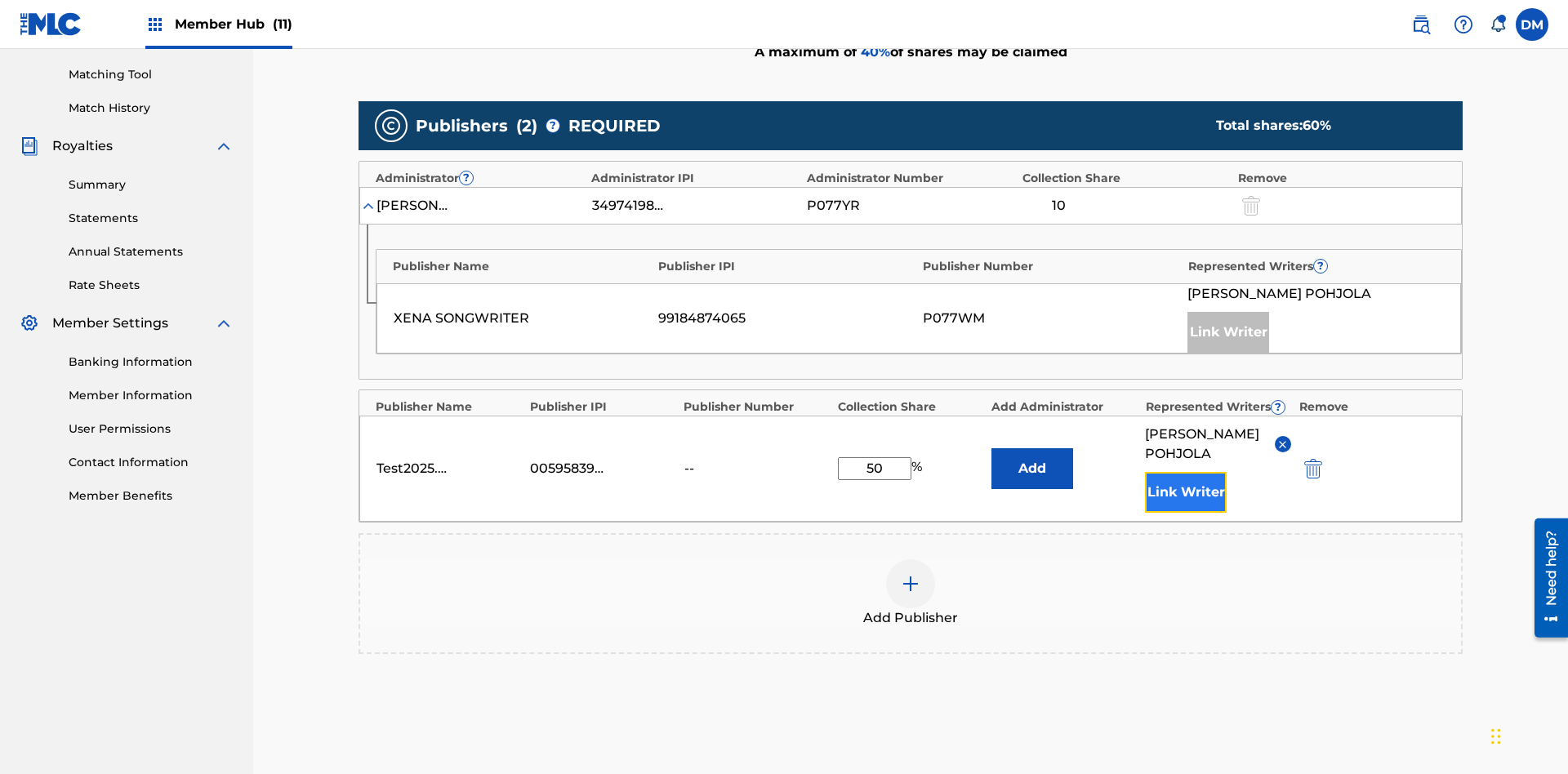
click at [1186, 472] on button "Link Writer" at bounding box center [1185, 492] width 82 height 41
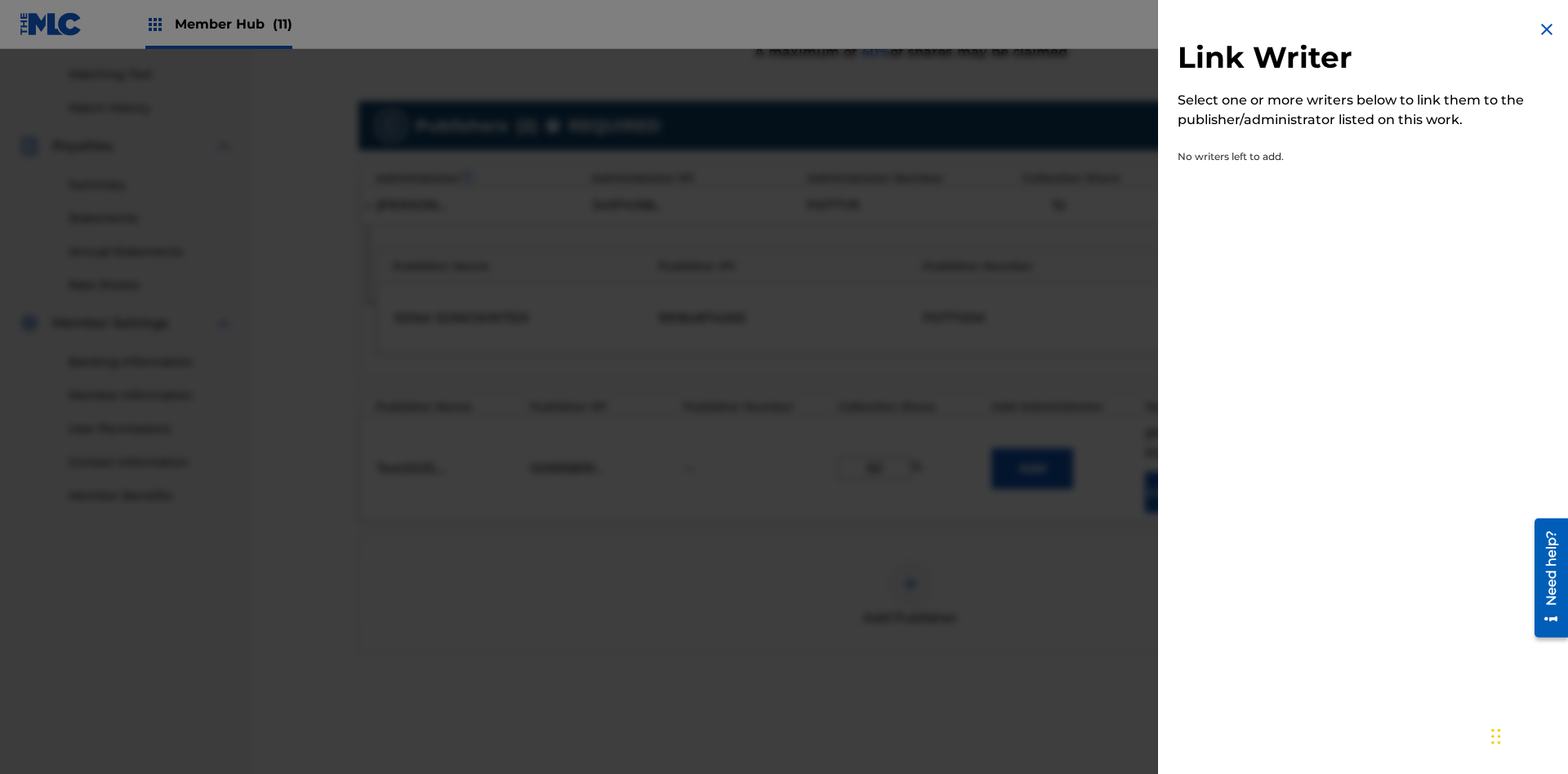
click at [1547, 29] on img at bounding box center [1547, 30] width 20 height 20
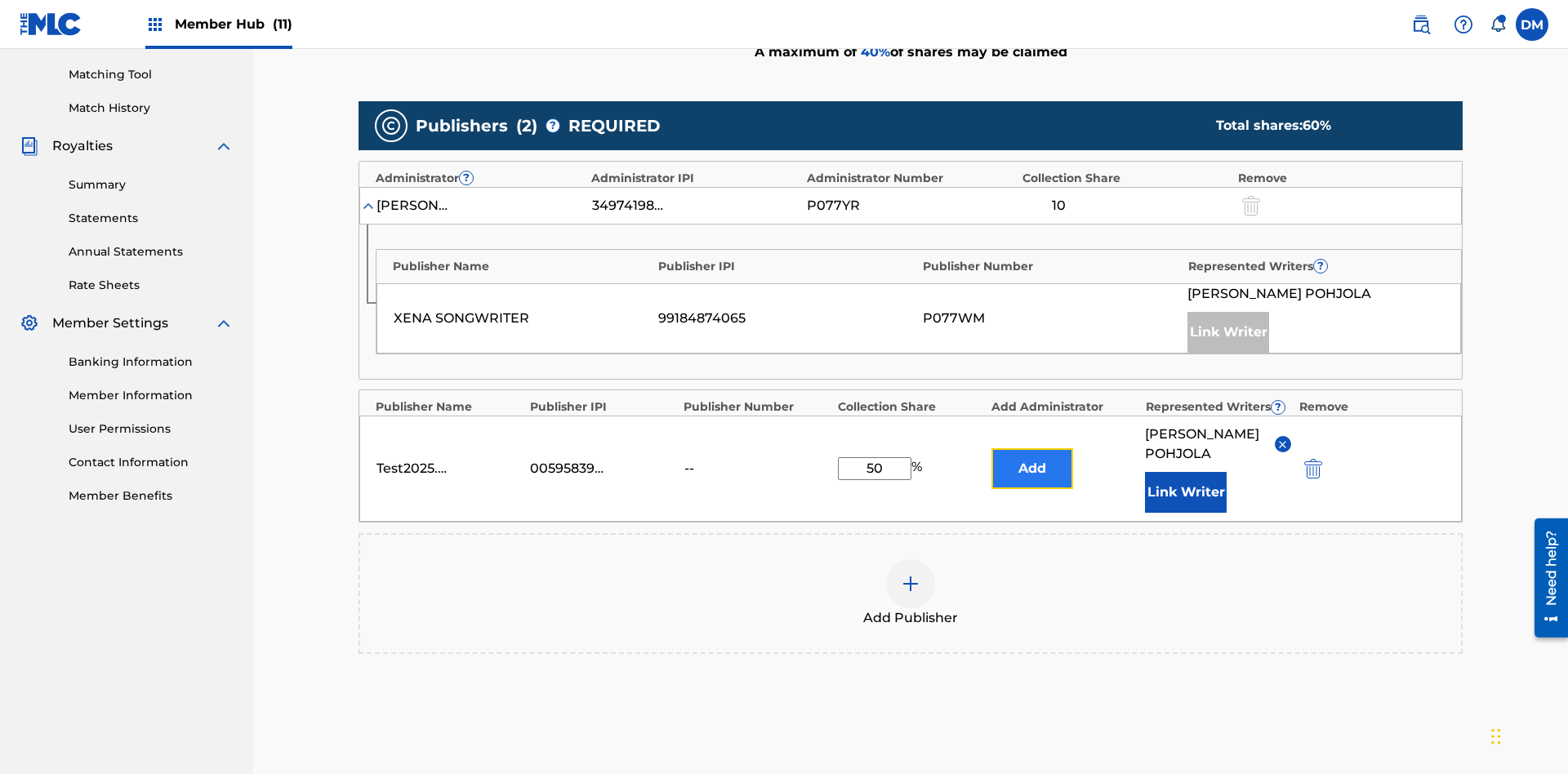
click at [1032, 448] on button "Add" at bounding box center [1032, 468] width 82 height 41
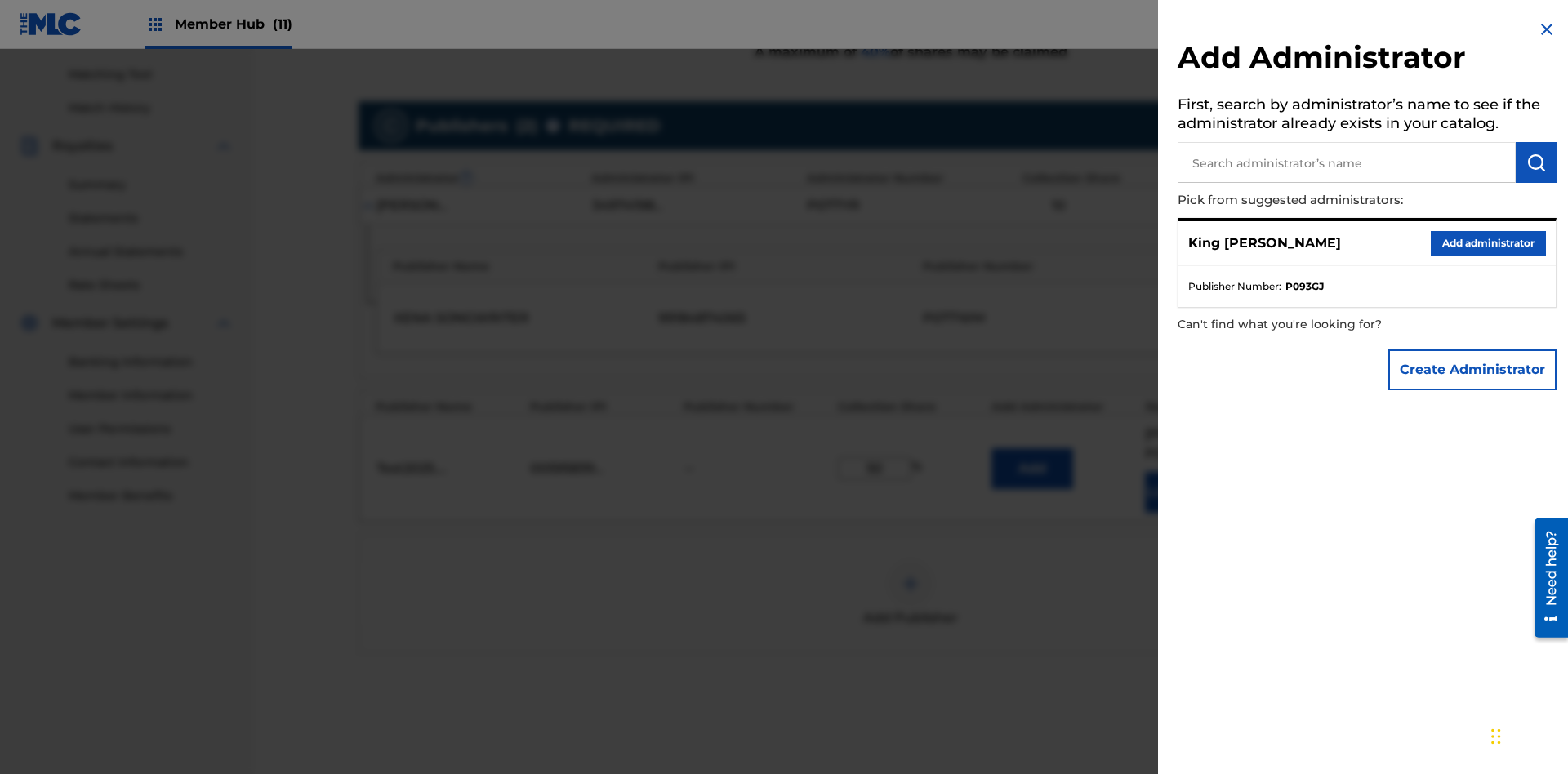
click at [1347, 162] on input "text" at bounding box center [1347, 162] width 338 height 41
type input "Test2025.09.19.04.31.21"
click at [1537, 162] on img "submit" at bounding box center [1537, 162] width 20 height 20
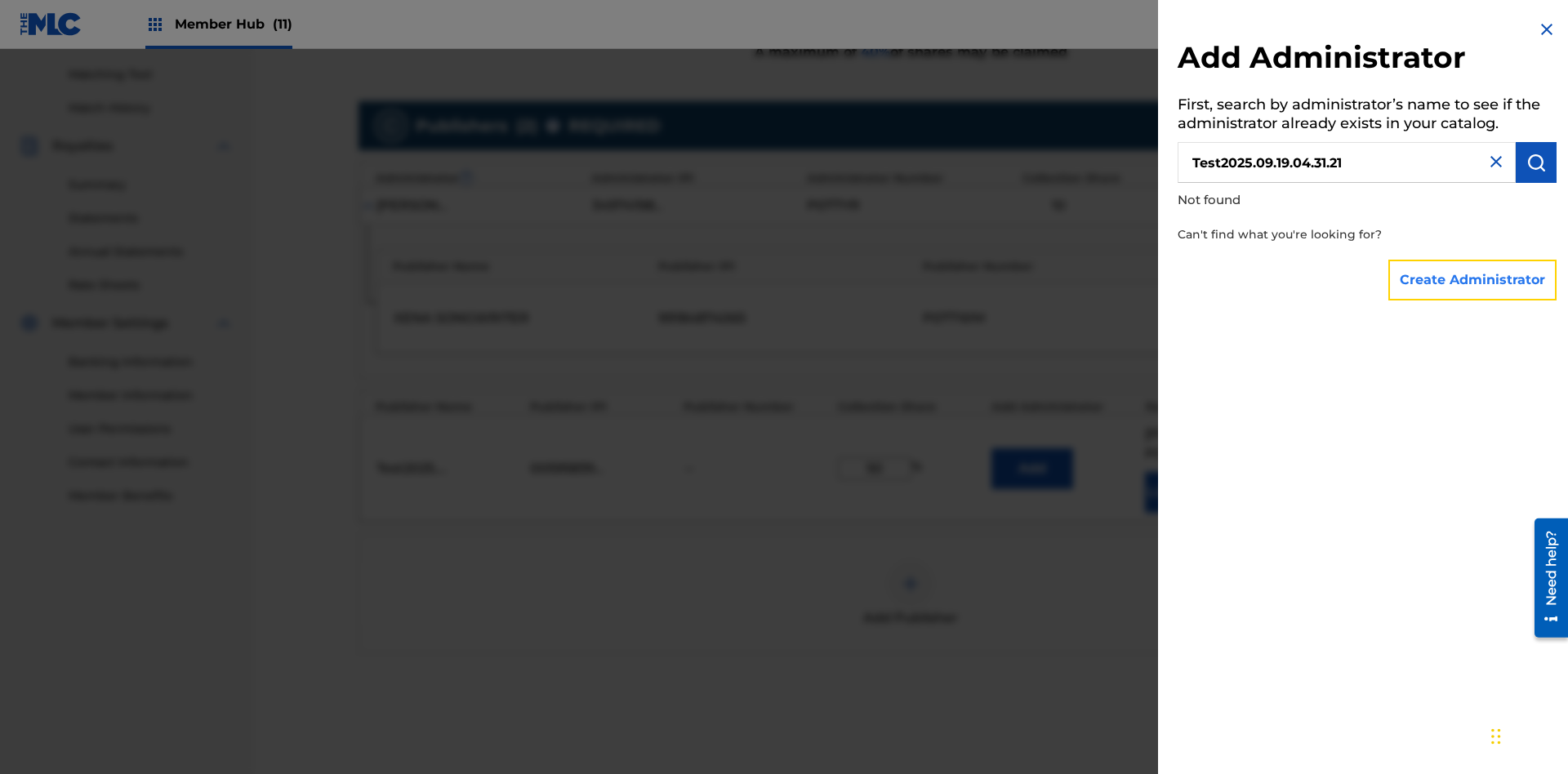
click at [1474, 279] on button "Create Administrator" at bounding box center [1472, 280] width 168 height 41
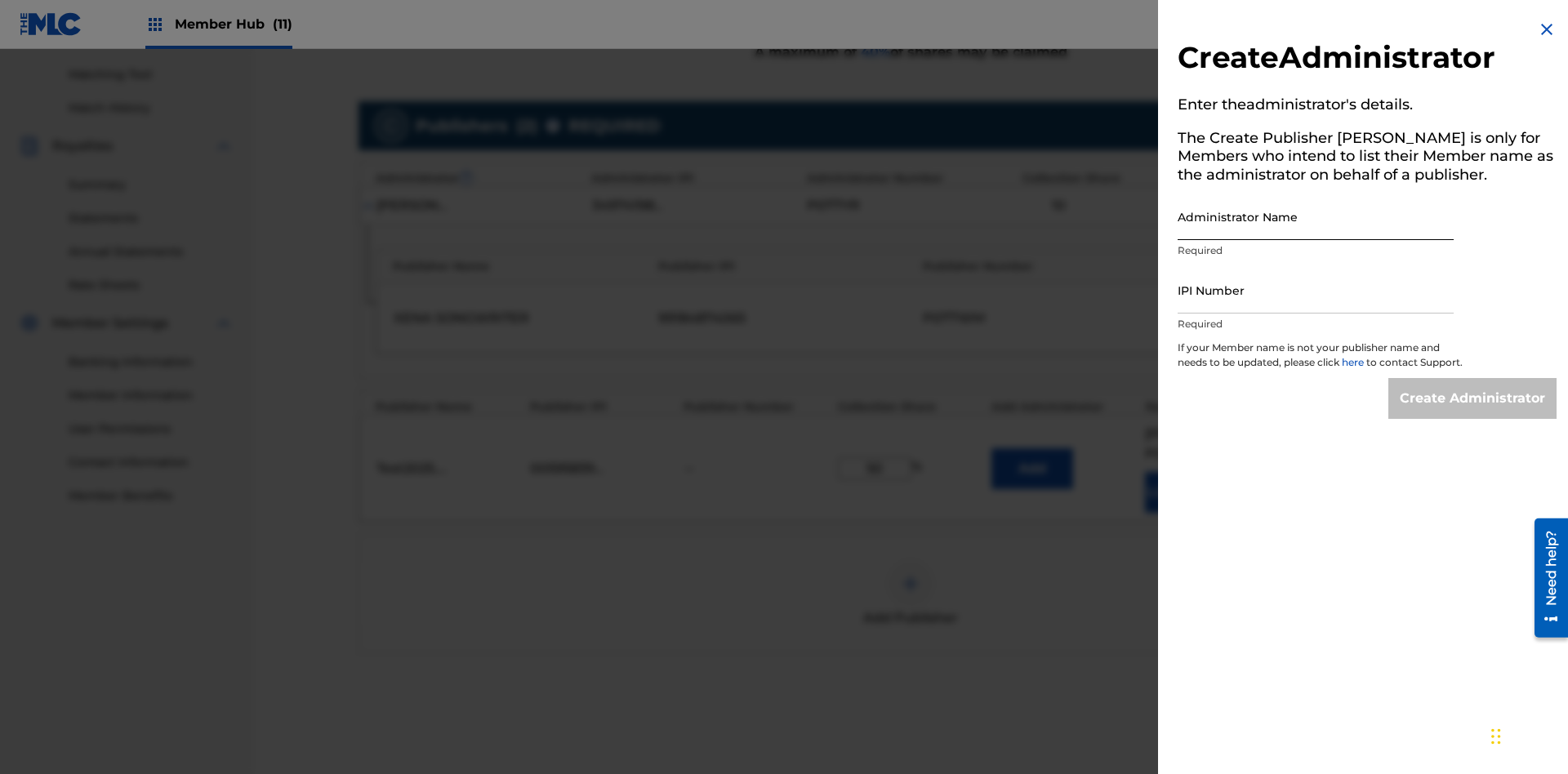
click at [1316, 216] on input "Administrator Name" at bounding box center [1315, 217] width 276 height 46
click at [1316, 290] on input "IPI Number" at bounding box center [1315, 290] width 276 height 46
click at [1474, 413] on input "Create Administrator" at bounding box center [1472, 398] width 168 height 41
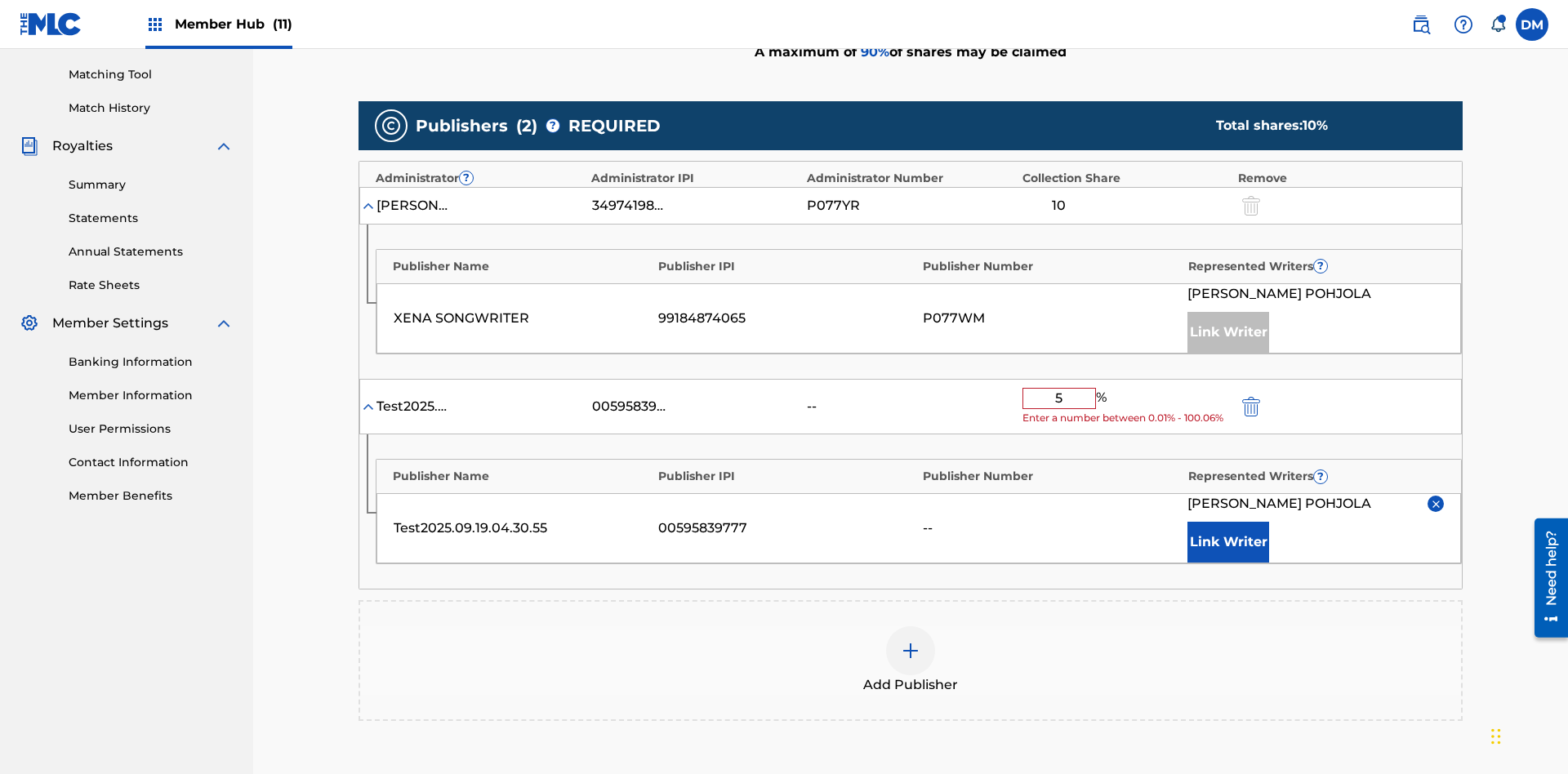
type input "50"
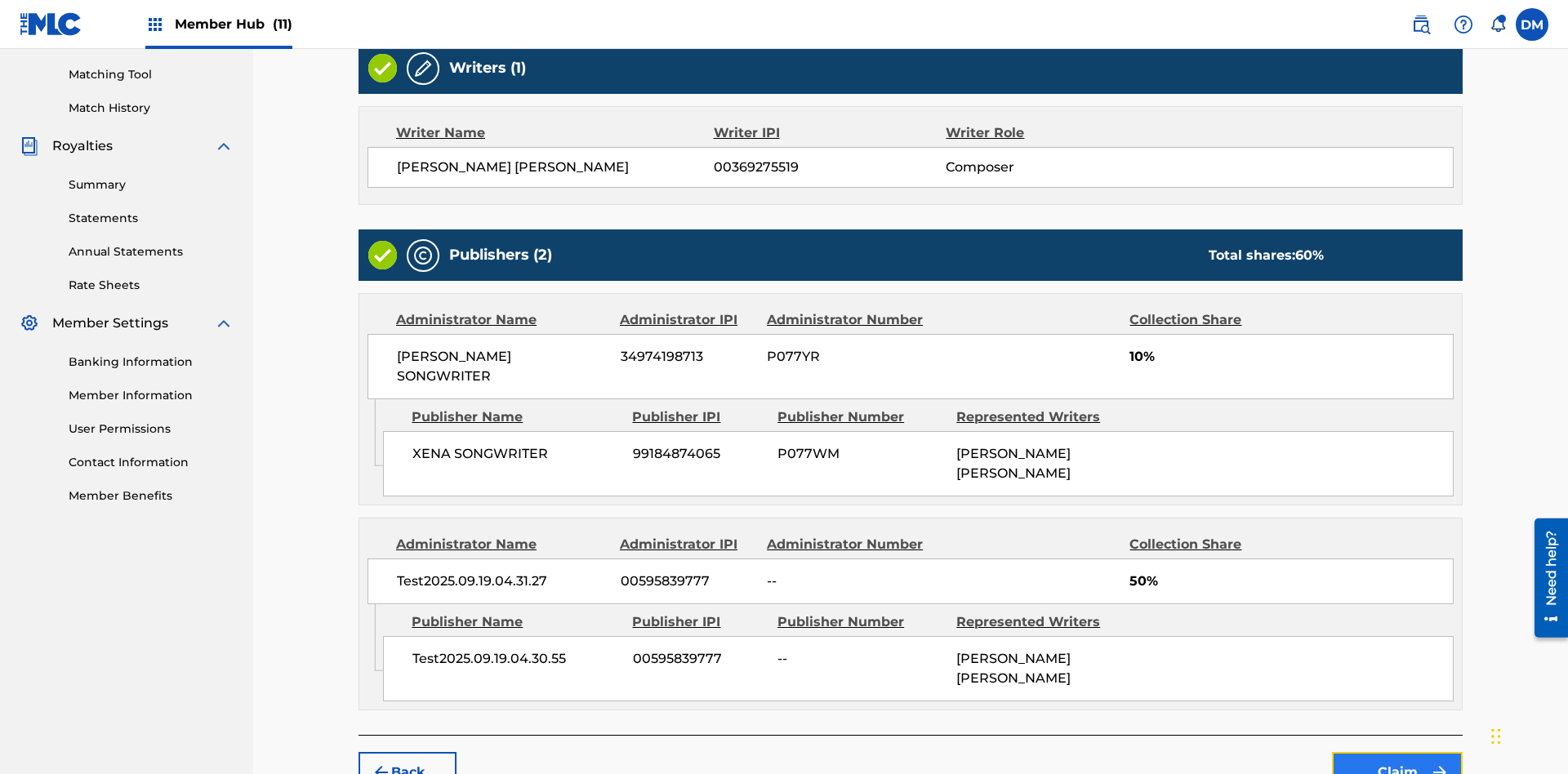
click at [1397, 752] on button "Claim" at bounding box center [1397, 772] width 131 height 41
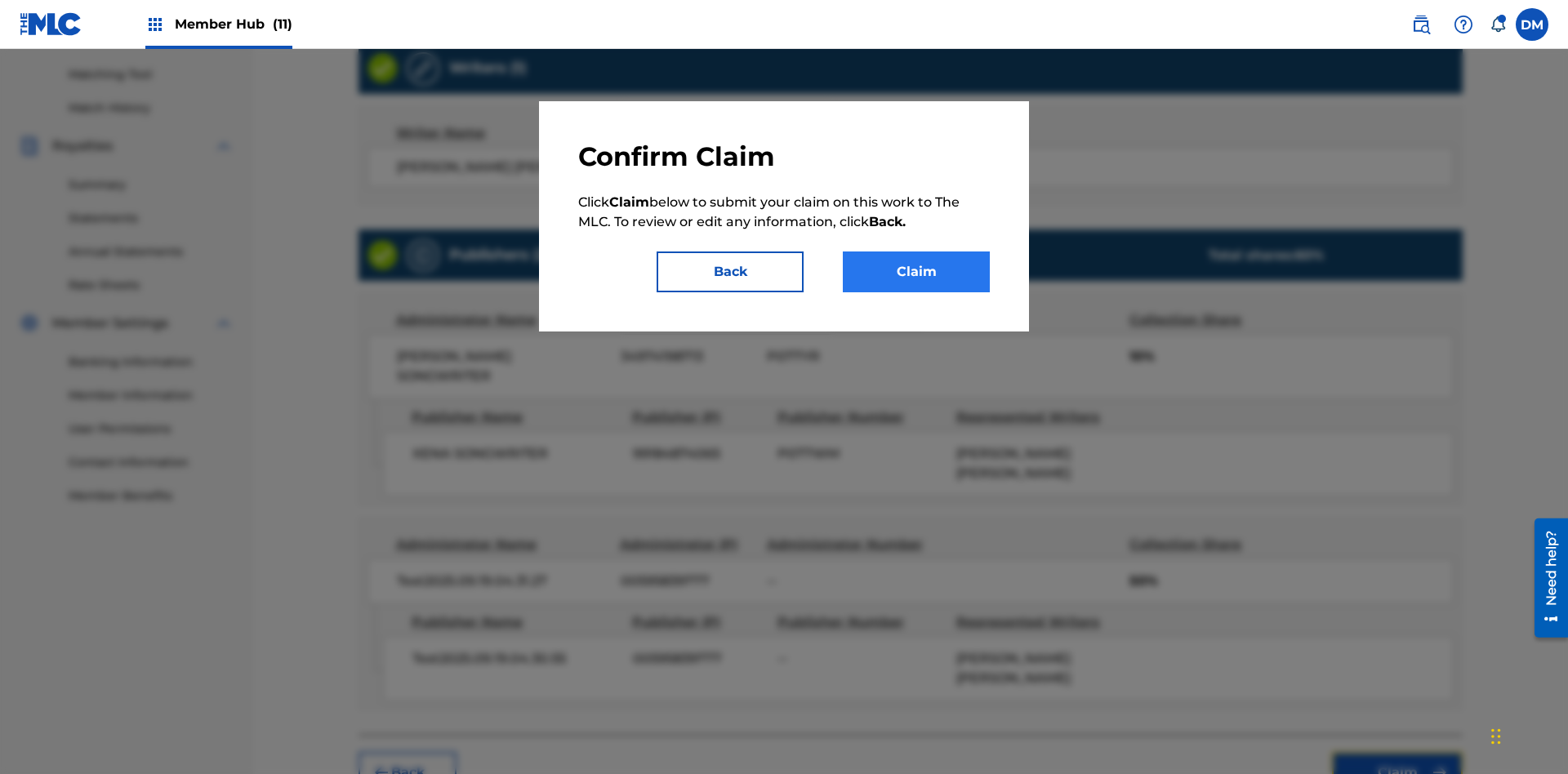
click at [916, 272] on button "Claim" at bounding box center [916, 272] width 147 height 41
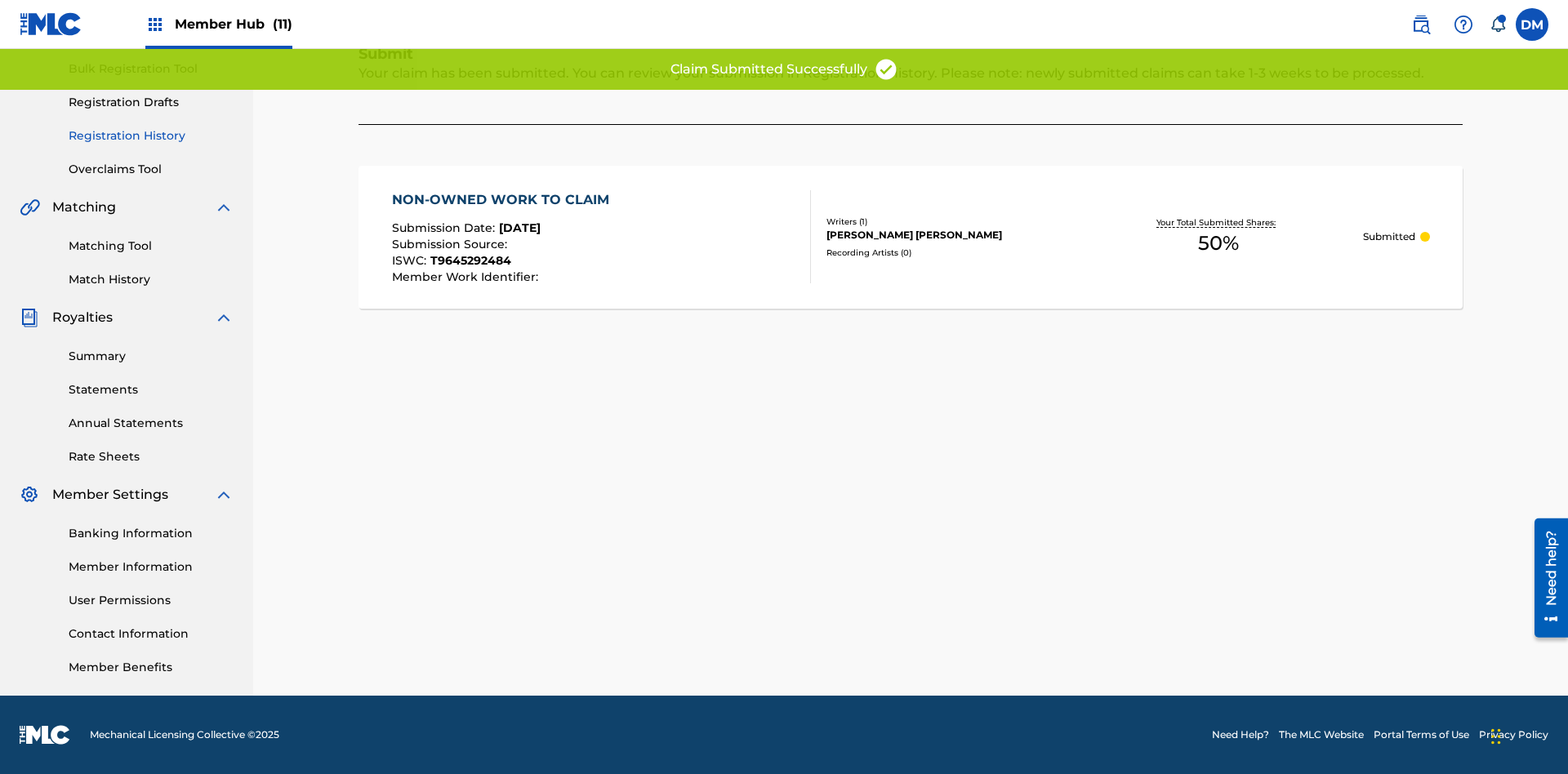
click at [151, 136] on link "Registration History" at bounding box center [151, 136] width 165 height 17
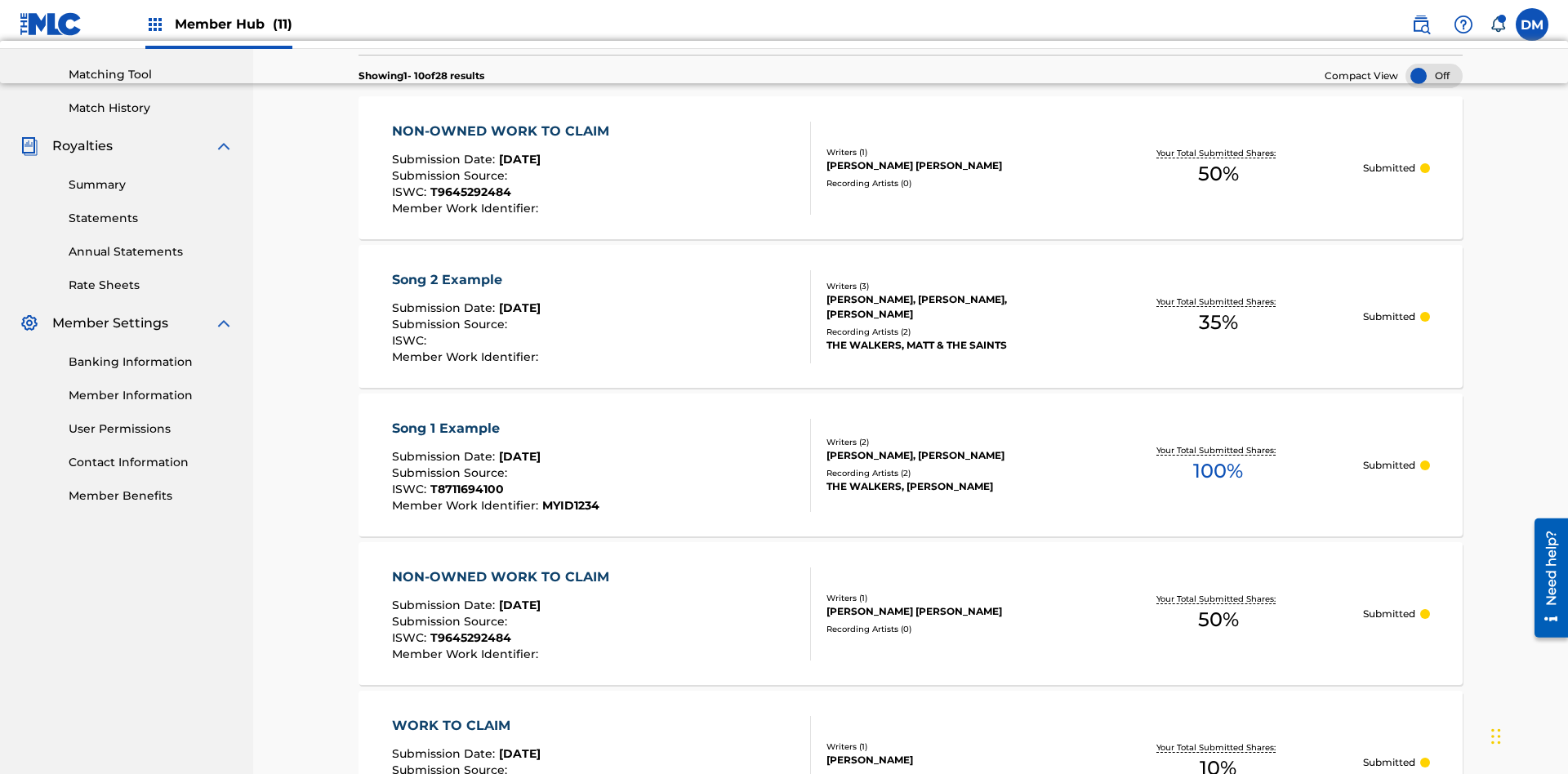
type input "NON-OWNED WORK TO CLAIM"
